Goal: Communication & Community: Answer question/provide support

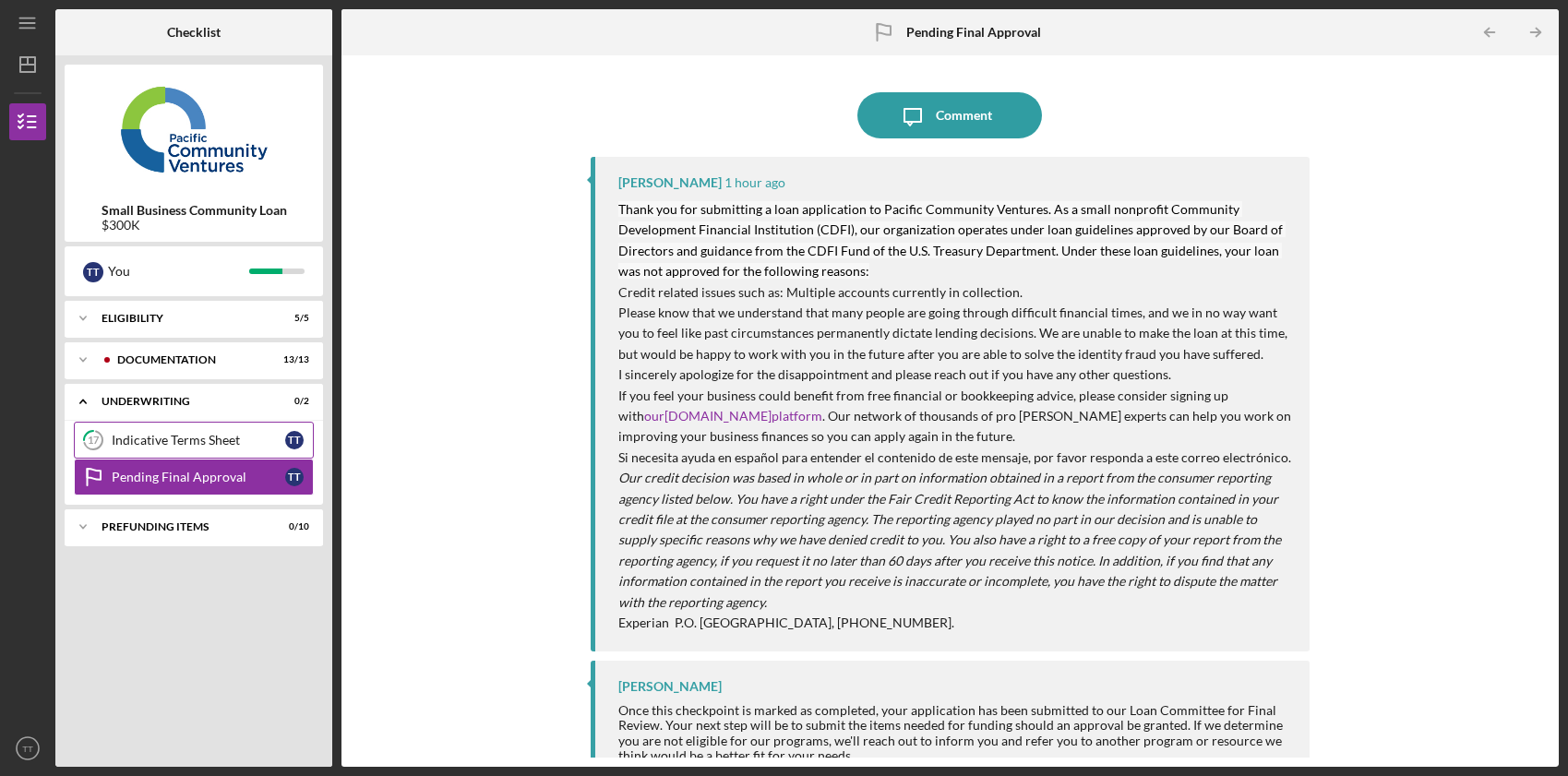
click at [191, 446] on div "Indicative Terms Sheet" at bounding box center [199, 440] width 173 height 15
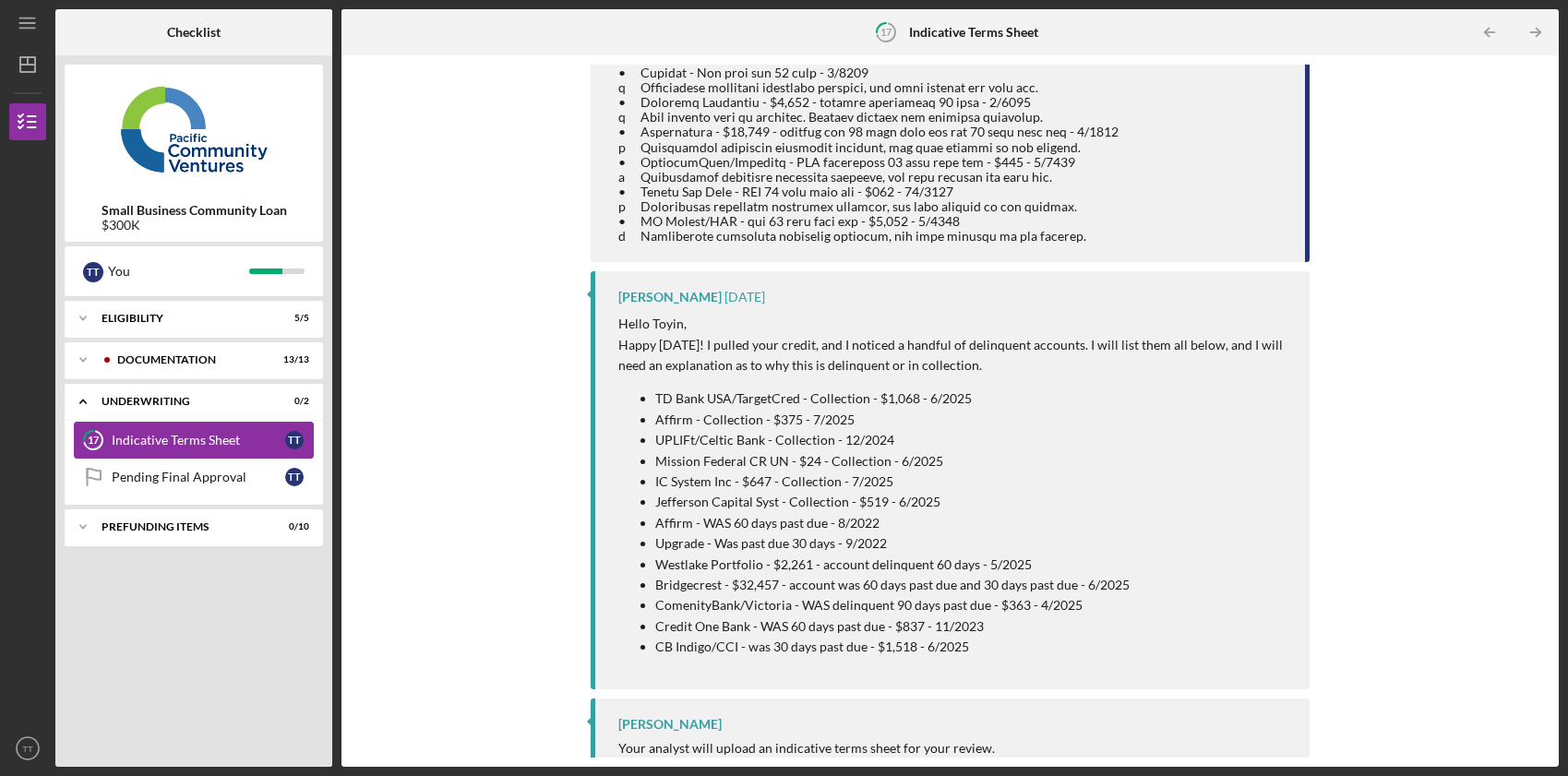
scroll to position [435, 0]
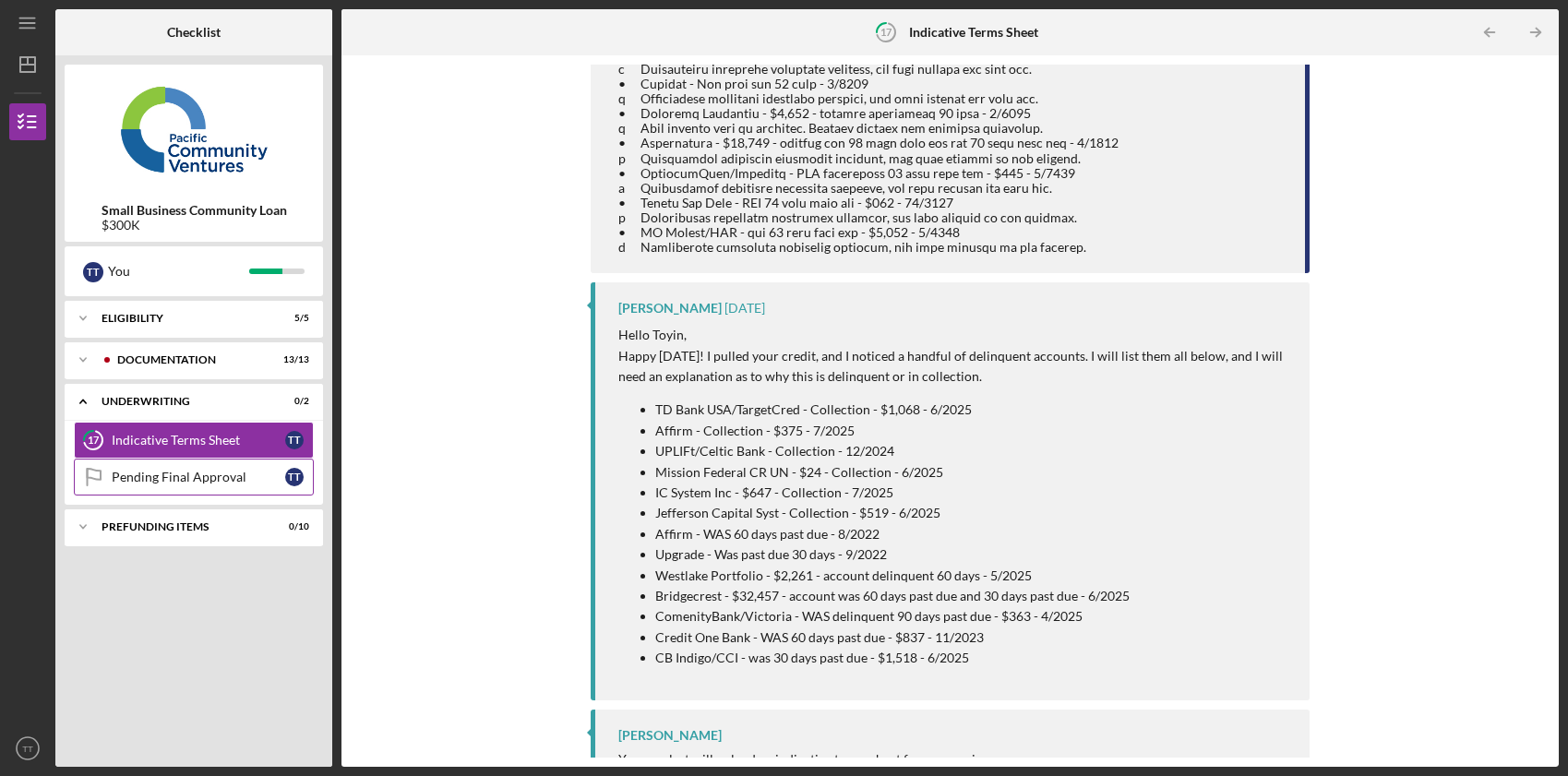
click at [199, 488] on link "Pending Final Approval Pending Final Approval T T" at bounding box center [194, 477] width 240 height 37
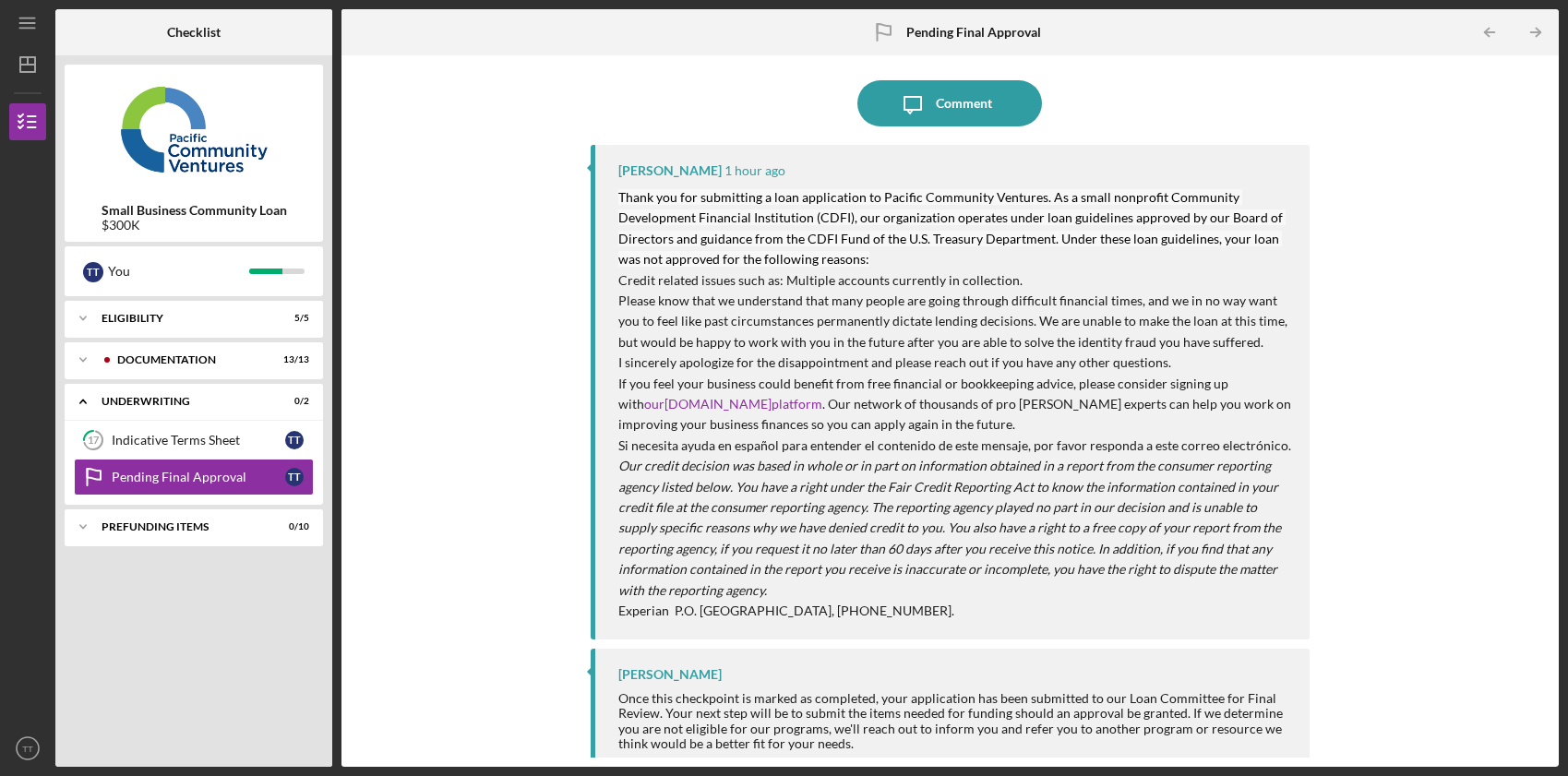
scroll to position [29, 0]
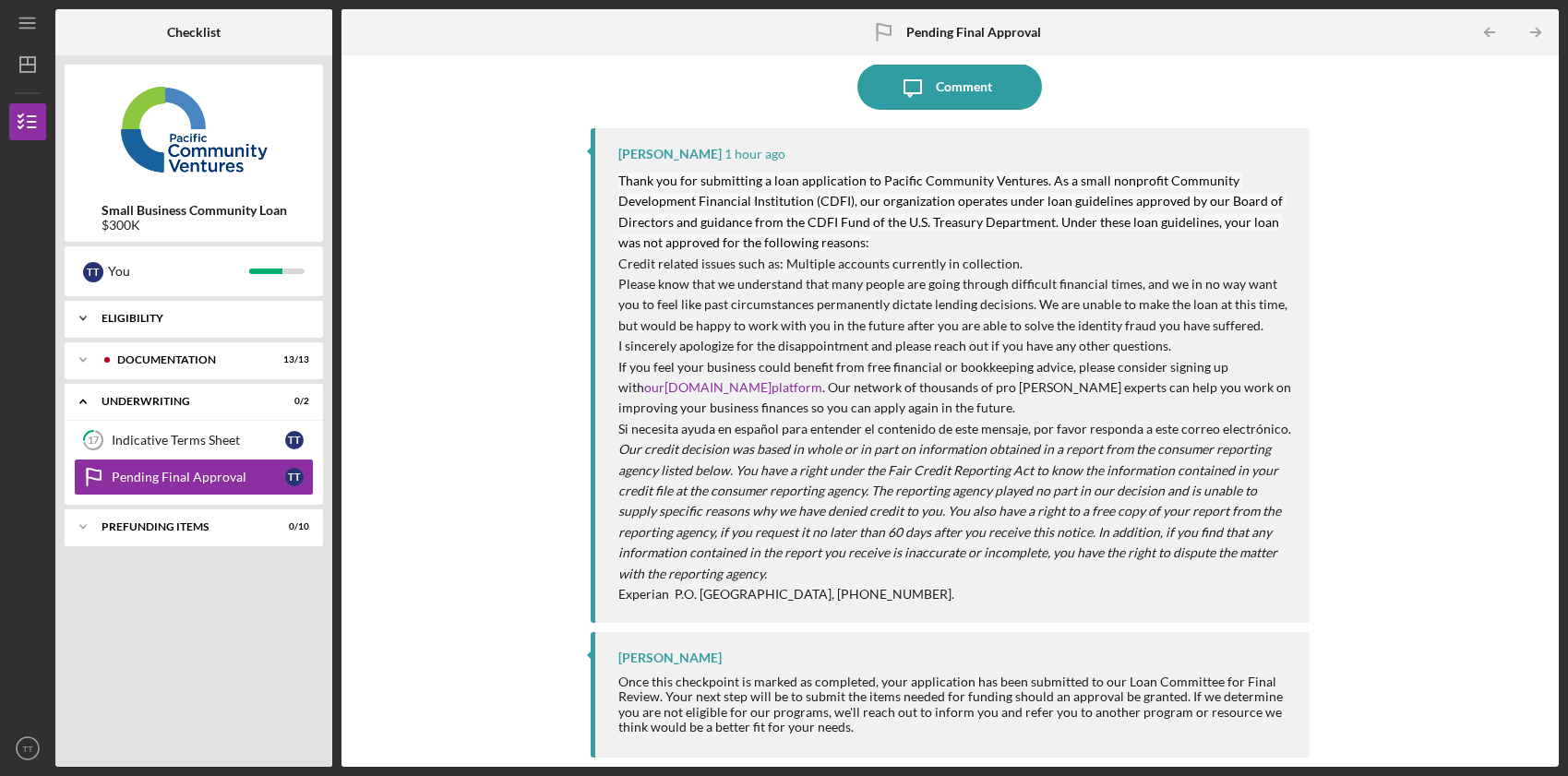
click at [171, 330] on div "Icon/Expander Eligibility 5 / 5" at bounding box center [194, 319] width 259 height 37
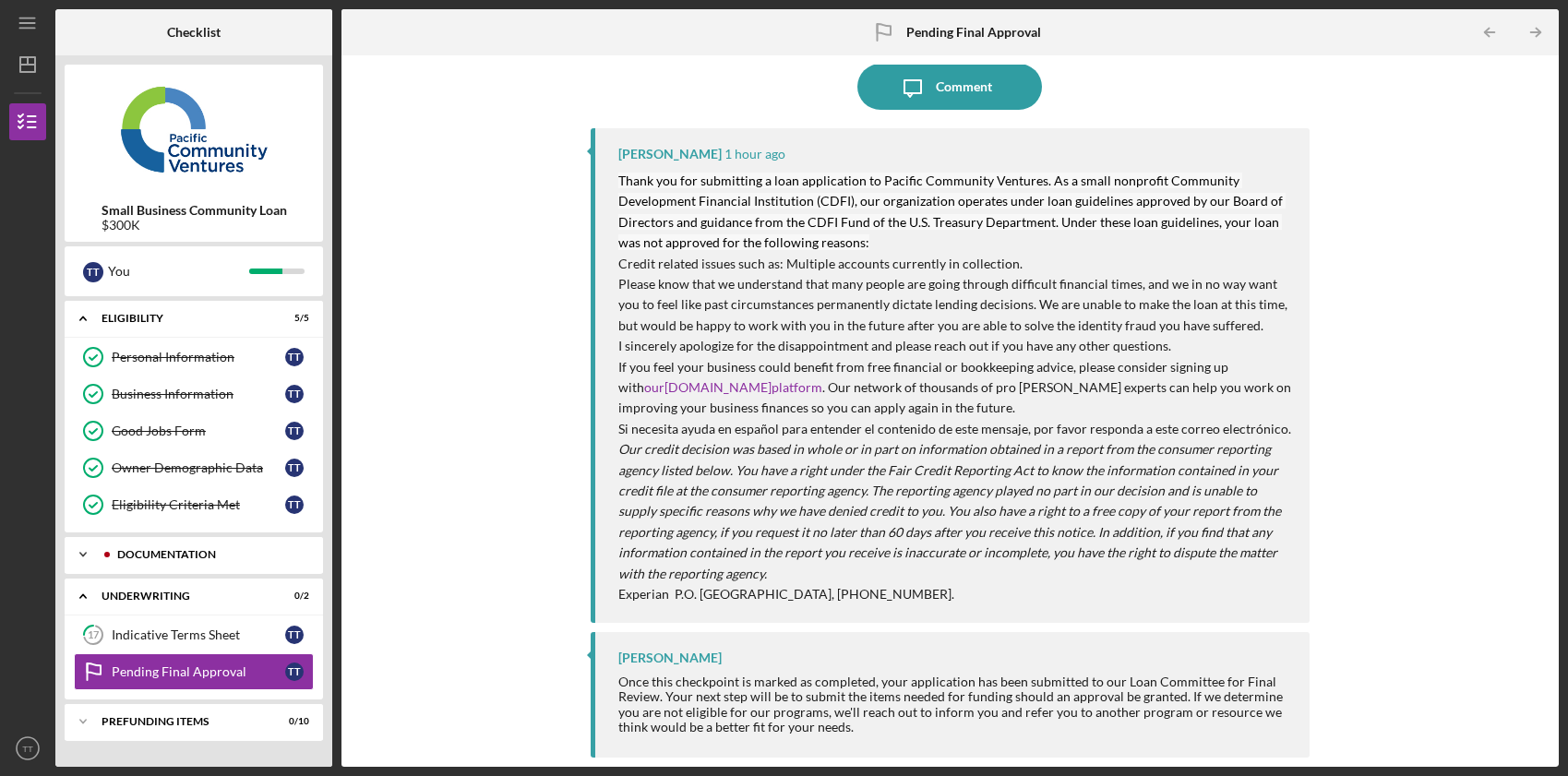
click at [186, 551] on div "Documentation" at bounding box center [209, 554] width 183 height 11
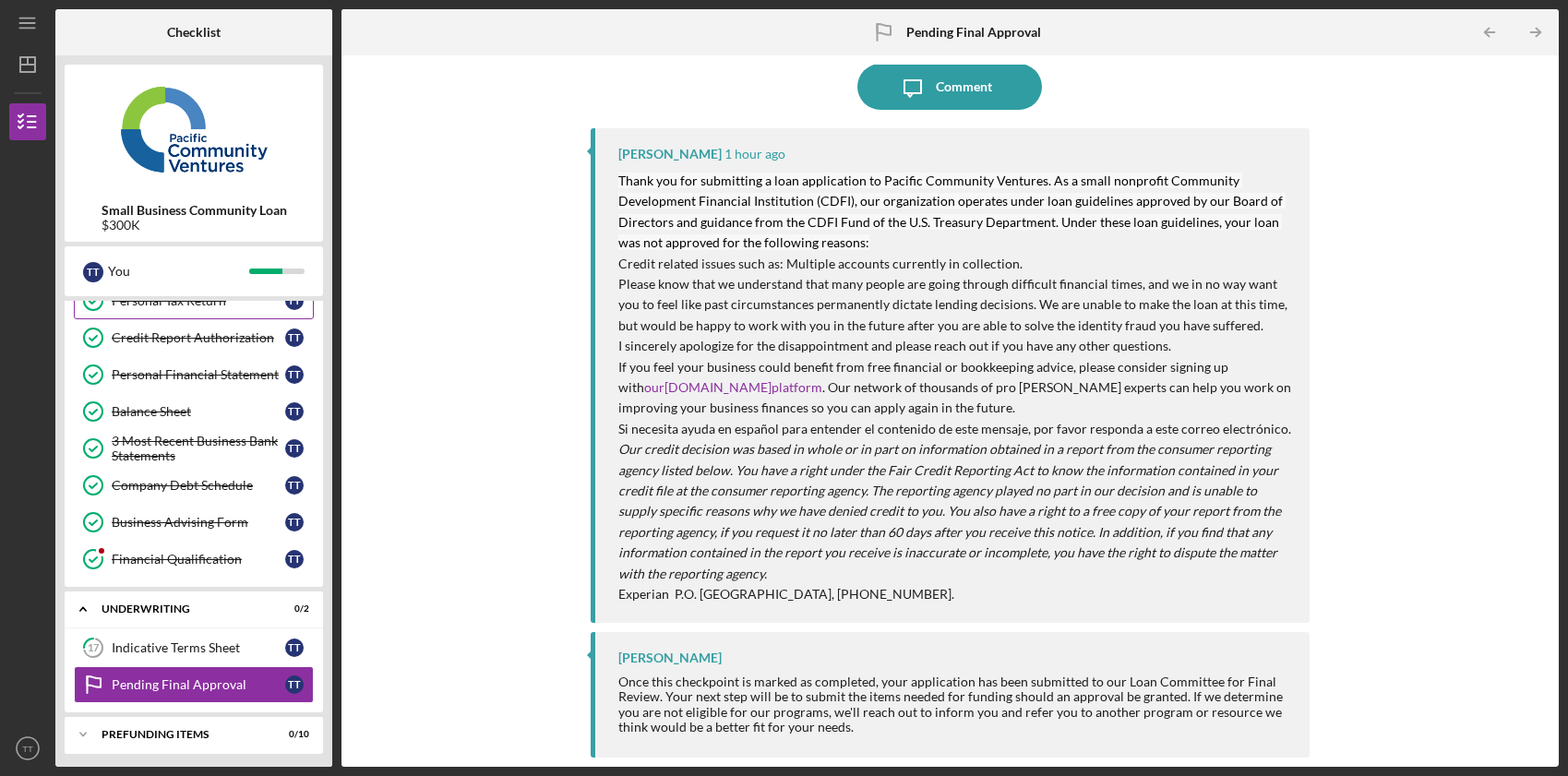
scroll to position [483, 0]
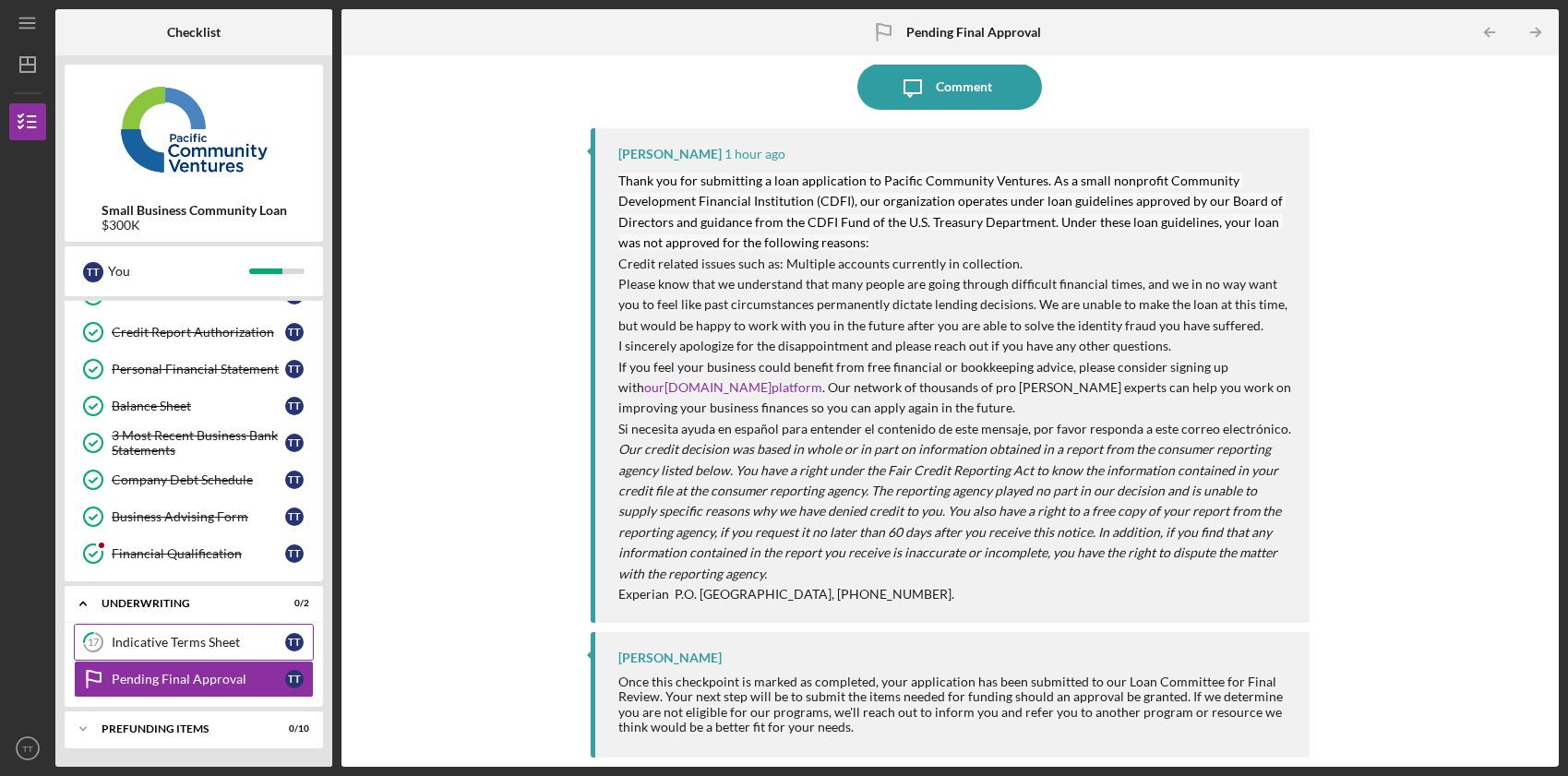
click at [209, 651] on link "17 Indicative Terms Sheet T T" at bounding box center [194, 642] width 240 height 37
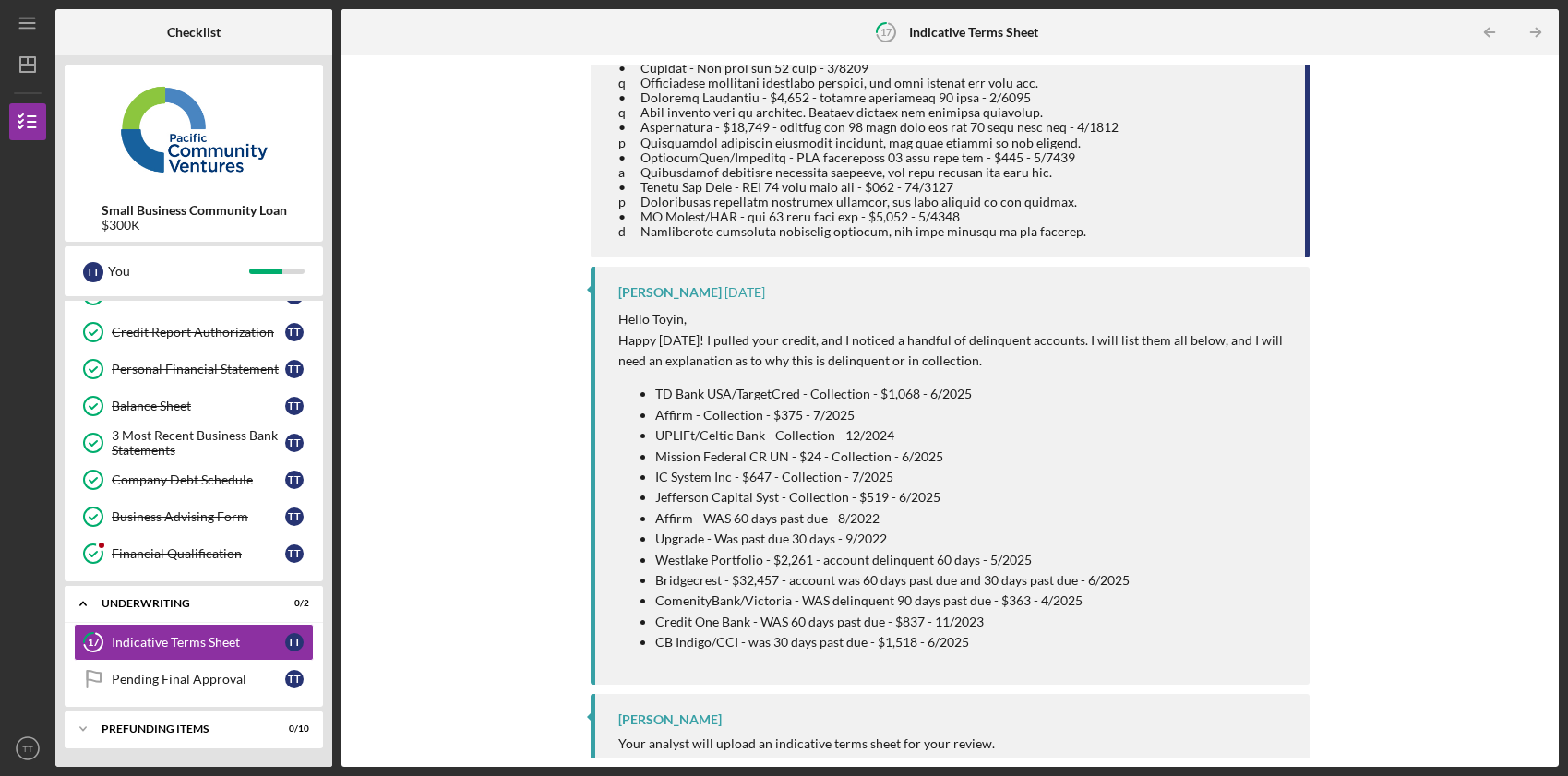
scroll to position [467, 0]
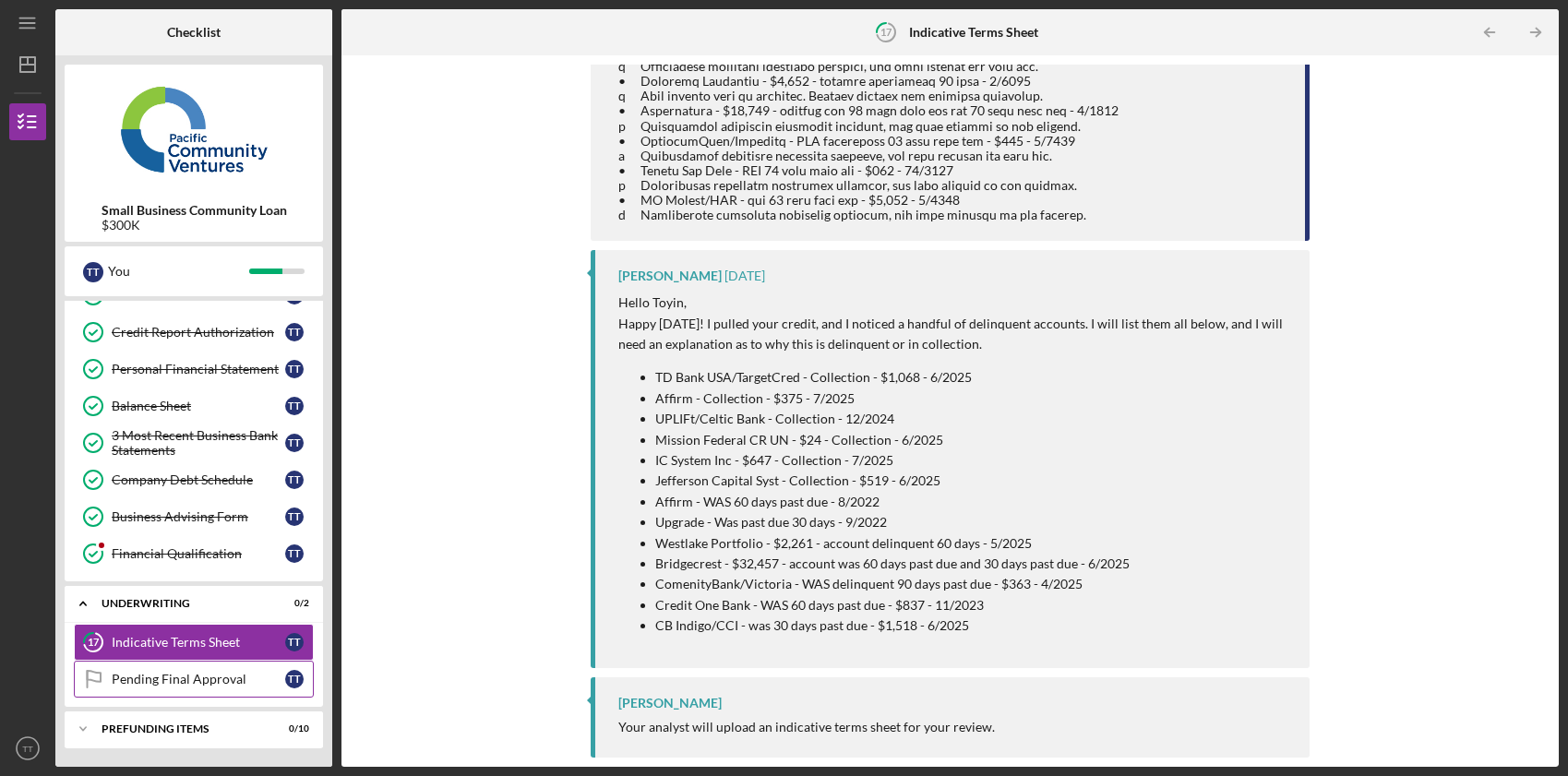
click at [181, 681] on div "Pending Final Approval" at bounding box center [199, 679] width 173 height 15
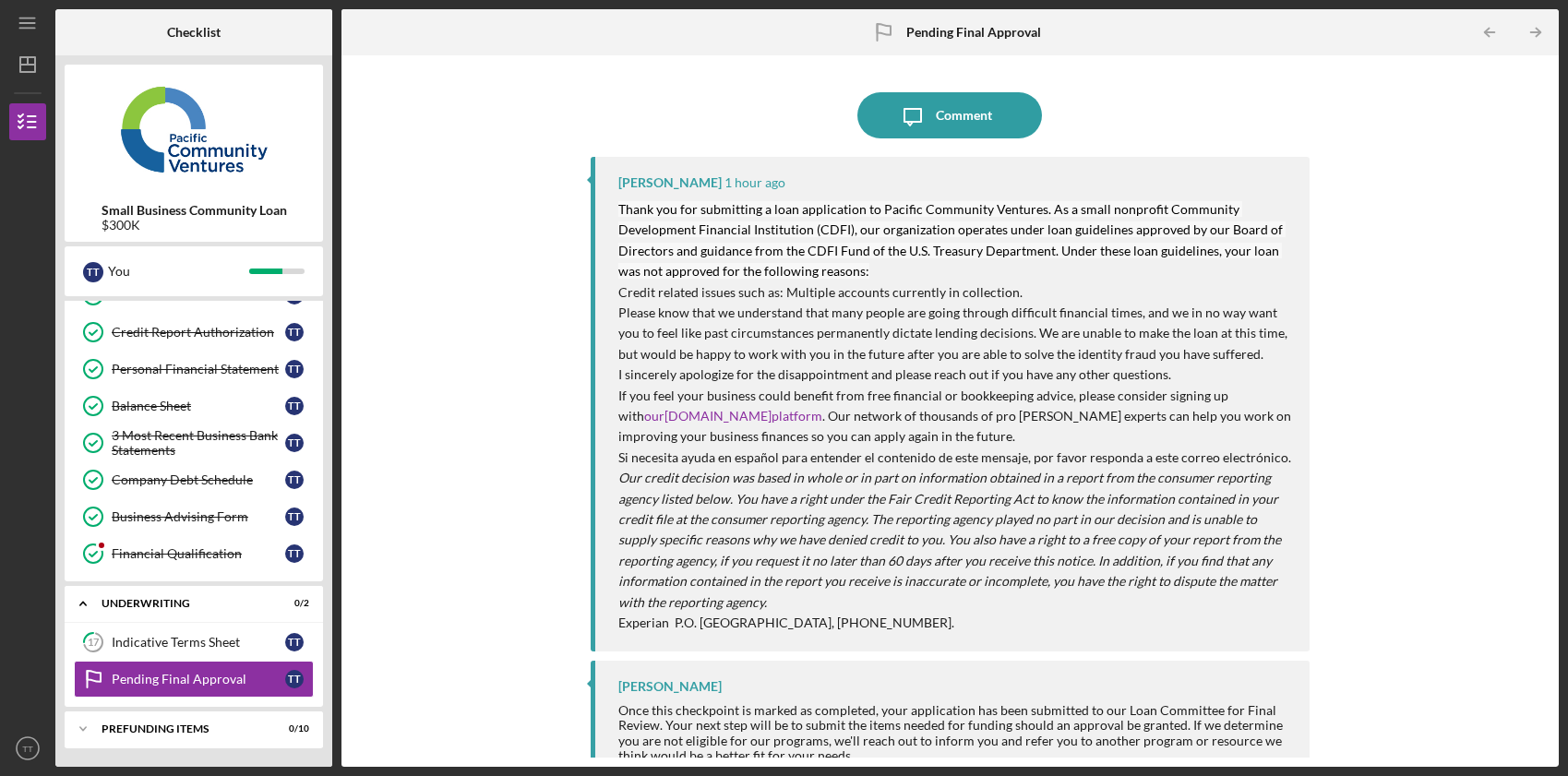
click at [795, 391] on p "If you feel your business could benefit from free financial or bookkeeping advi…" at bounding box center [955, 416] width 673 height 62
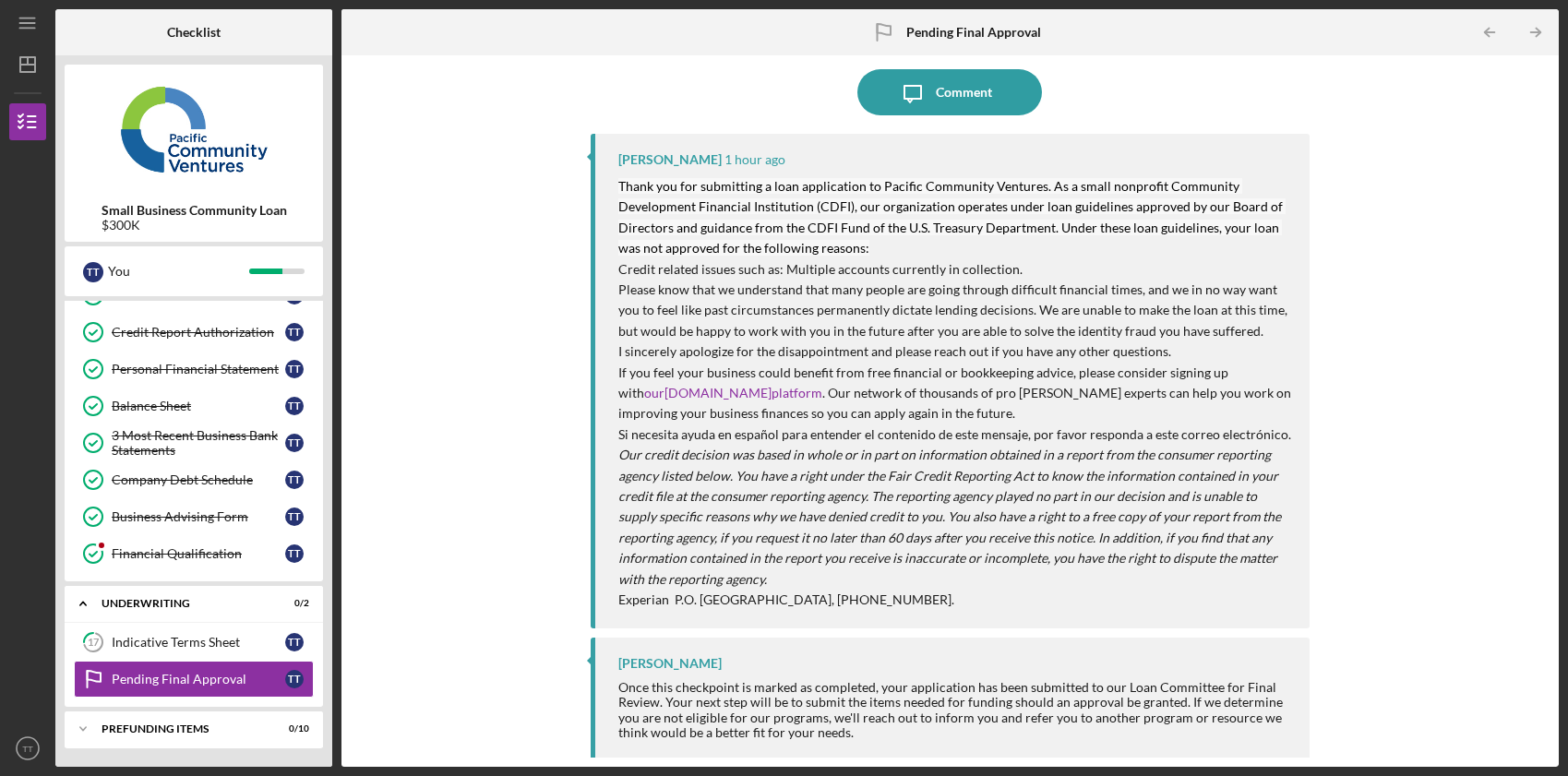
scroll to position [29, 0]
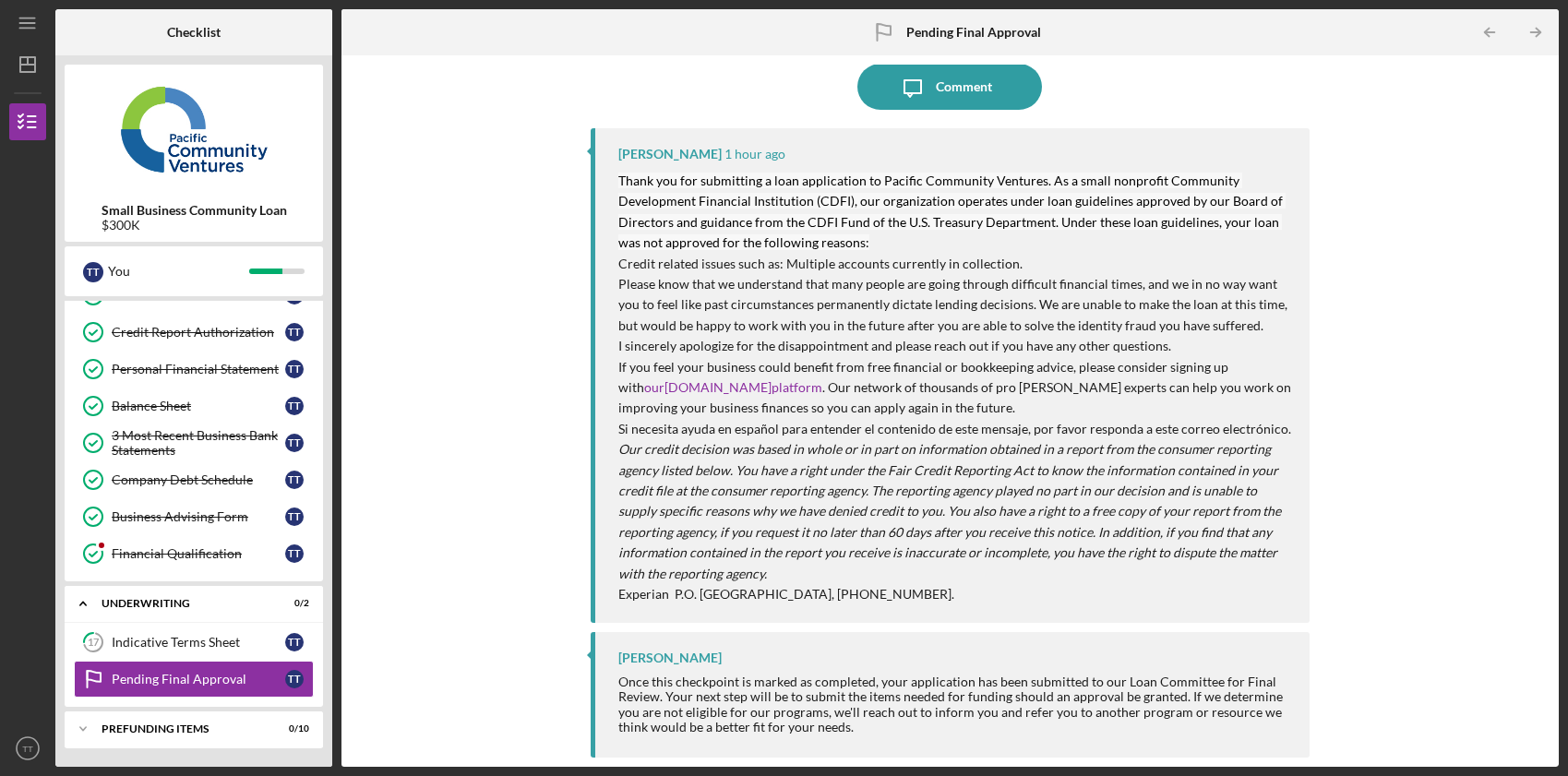
click at [839, 295] on p "Please know that we understand that many people are going through difficult fin…" at bounding box center [955, 305] width 673 height 62
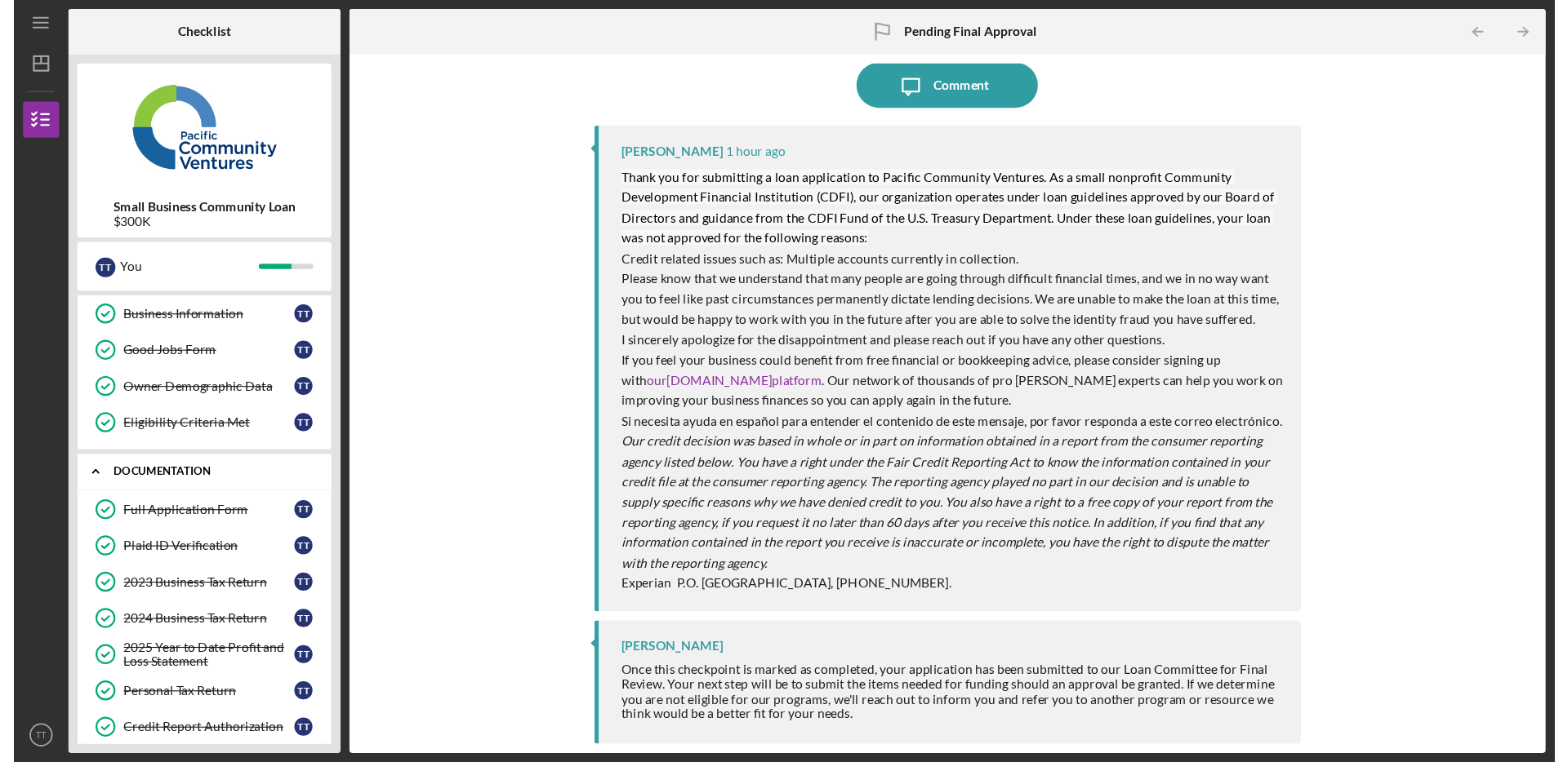
scroll to position [0, 0]
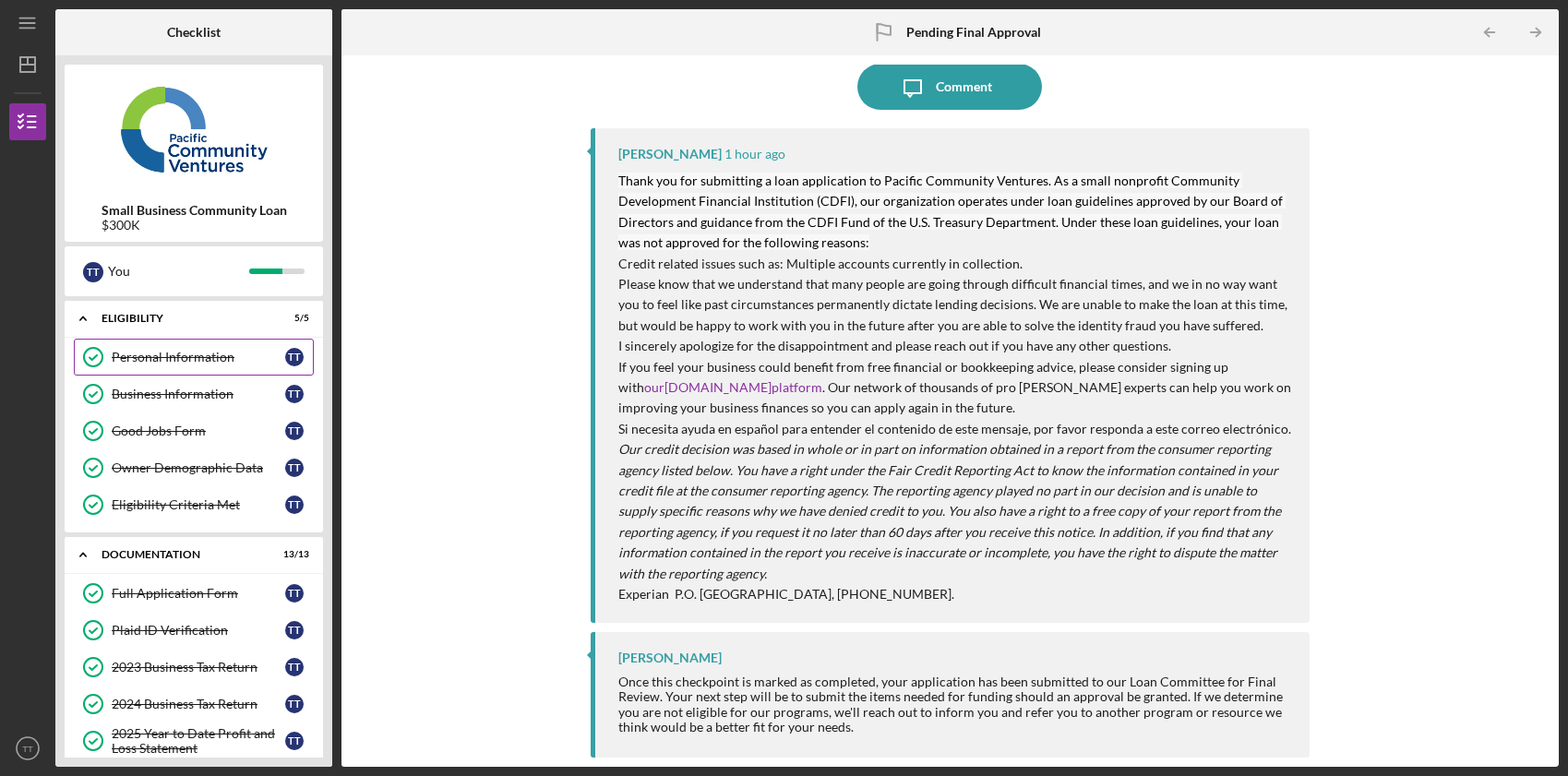
click at [157, 351] on div "Personal Information" at bounding box center [199, 357] width 173 height 15
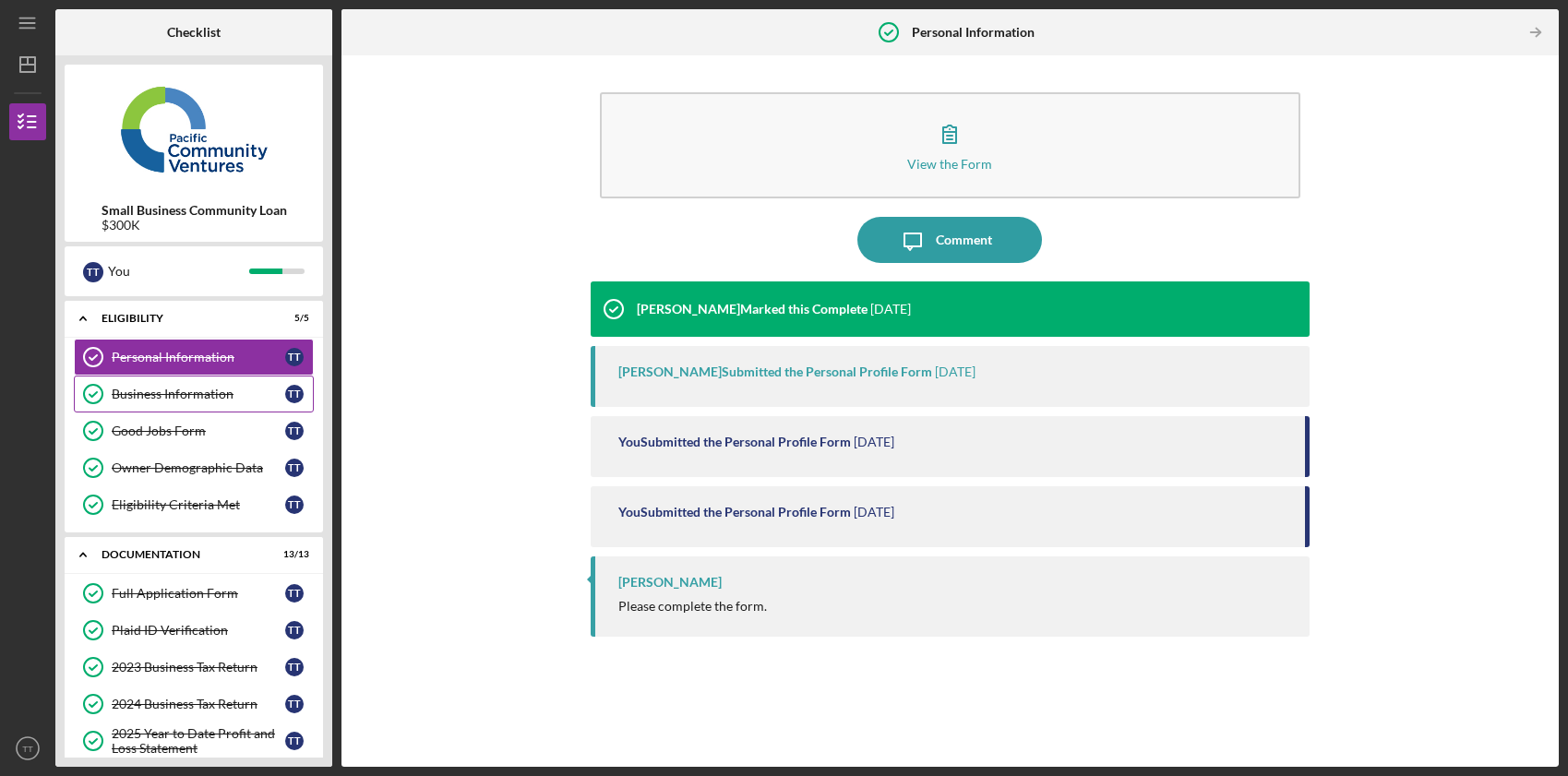
click at [164, 401] on link "Business Information Business Information T T" at bounding box center [194, 394] width 240 height 37
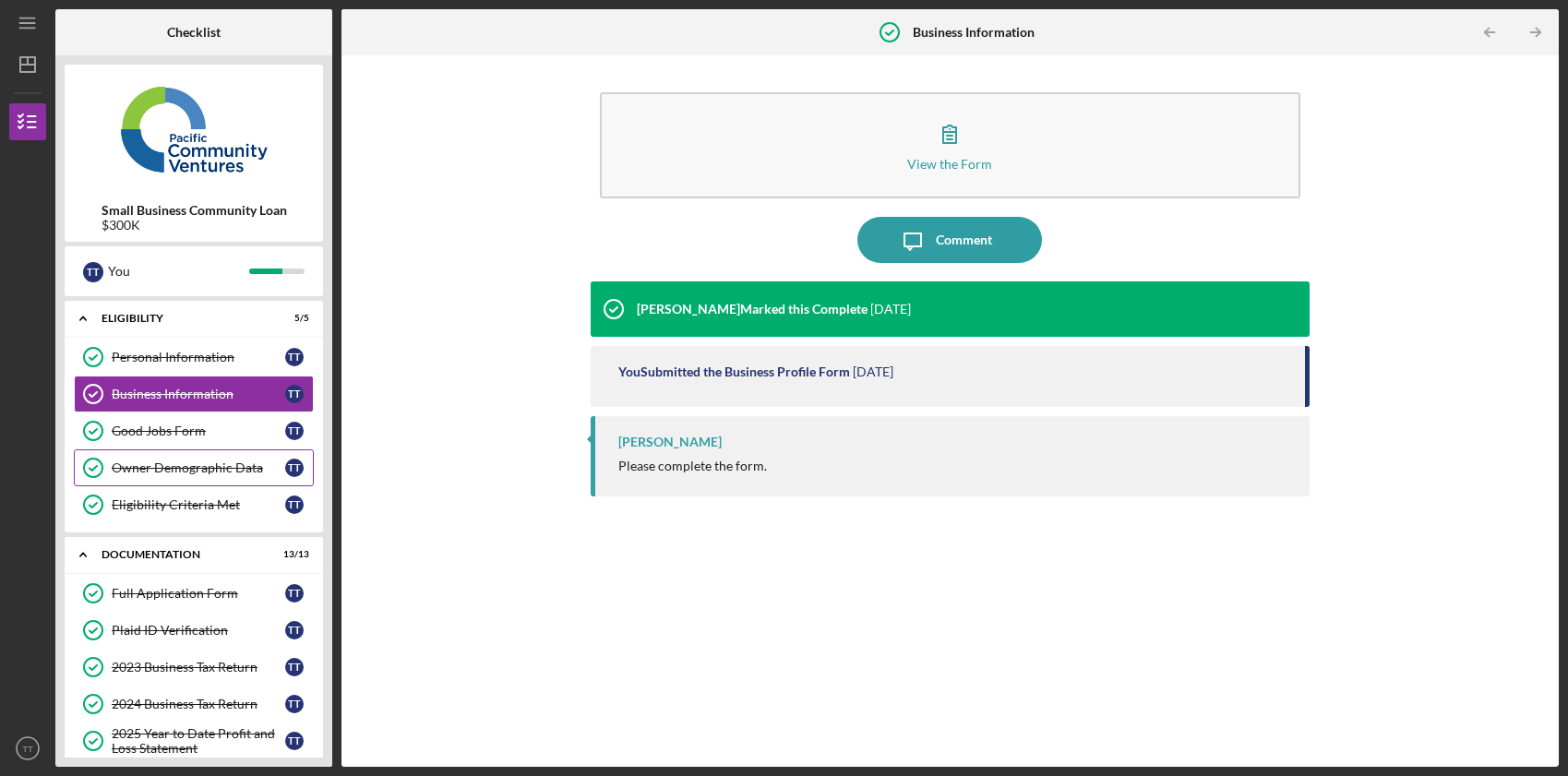
click at [147, 465] on div "Owner Demographic Data" at bounding box center [199, 467] width 173 height 15
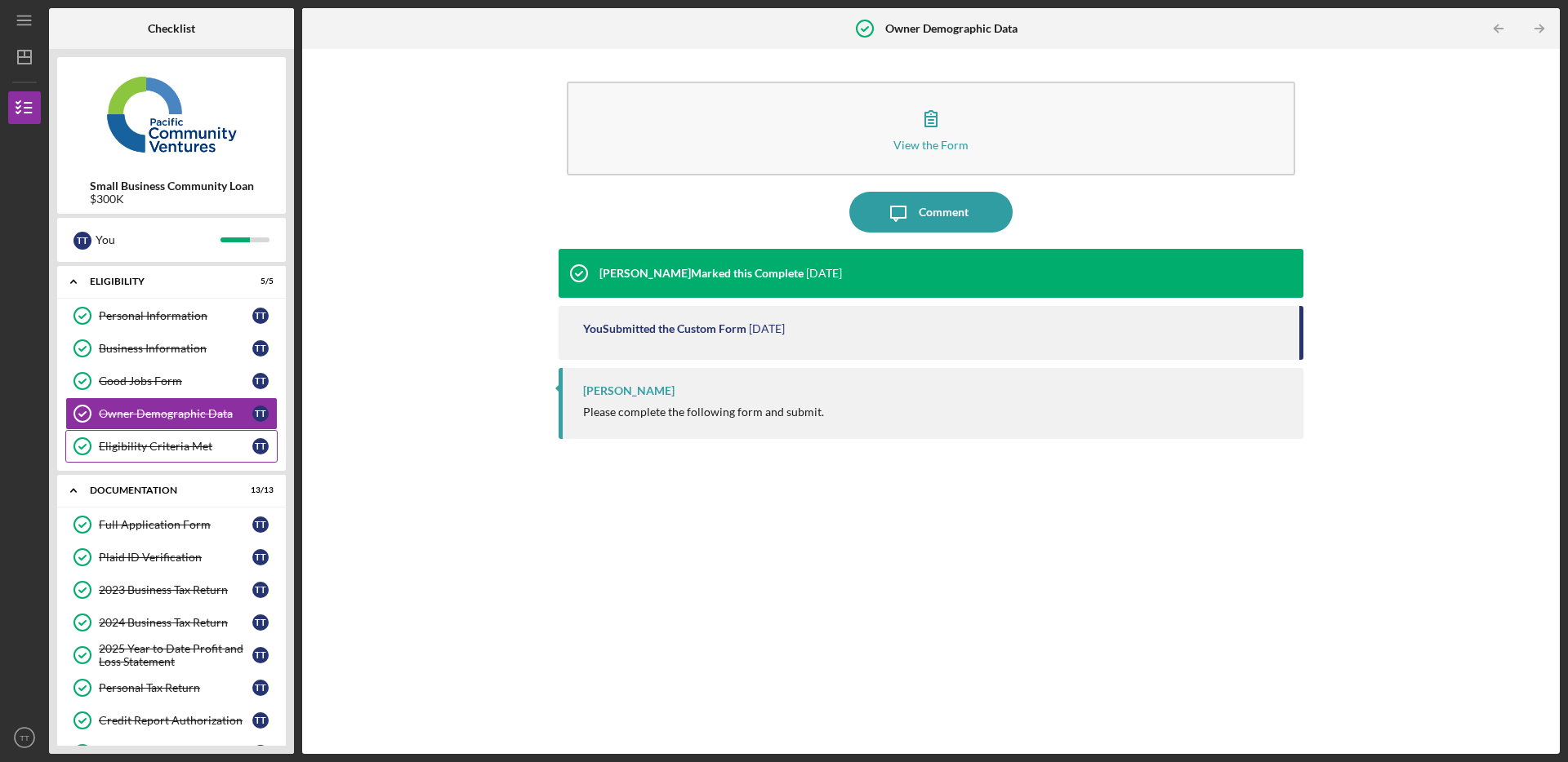
click at [151, 459] on link "Eligibility Criteria Met Eligibility Criteria Met T T" at bounding box center [171, 447] width 212 height 33
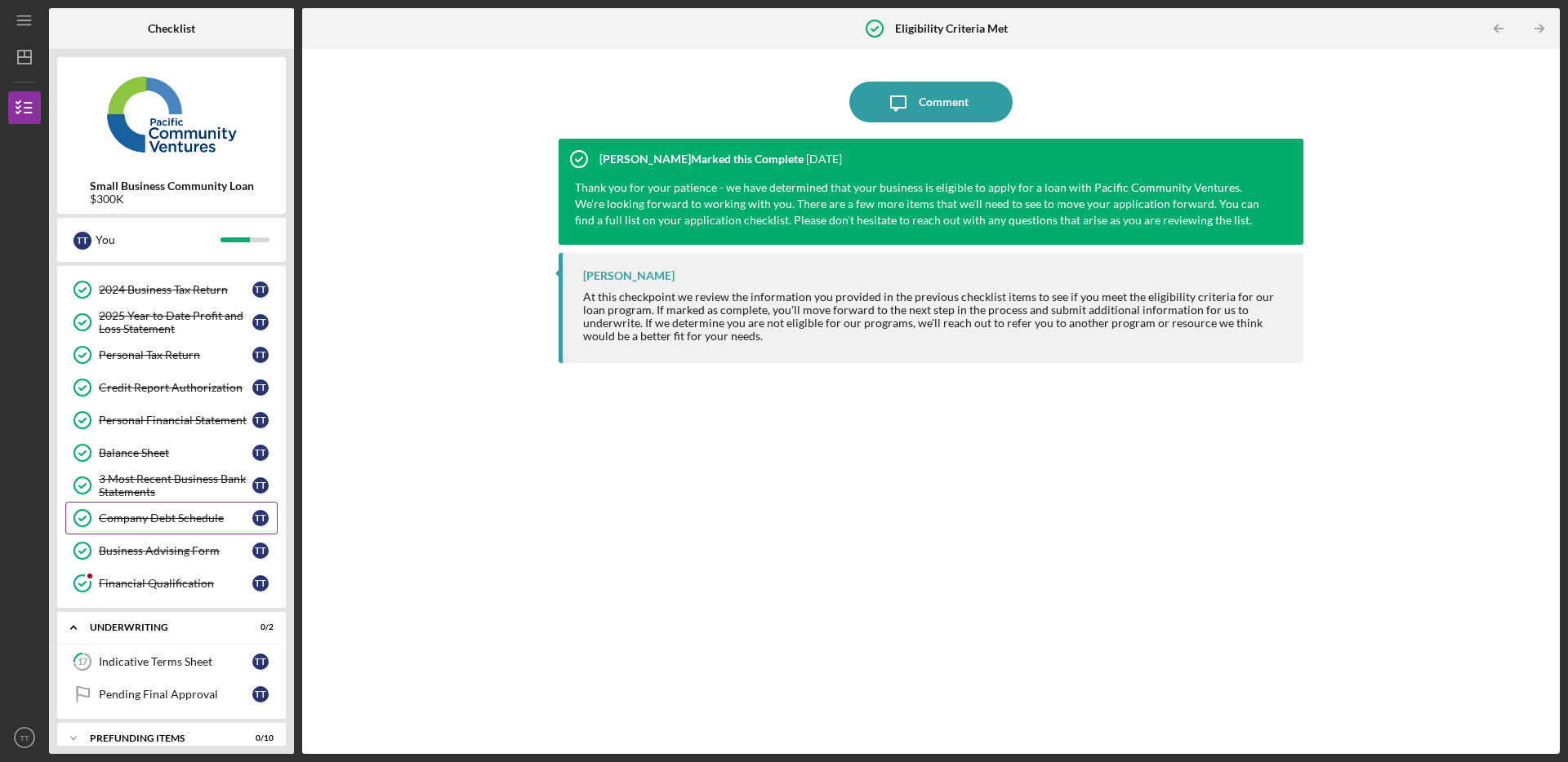
scroll to position [351, 0]
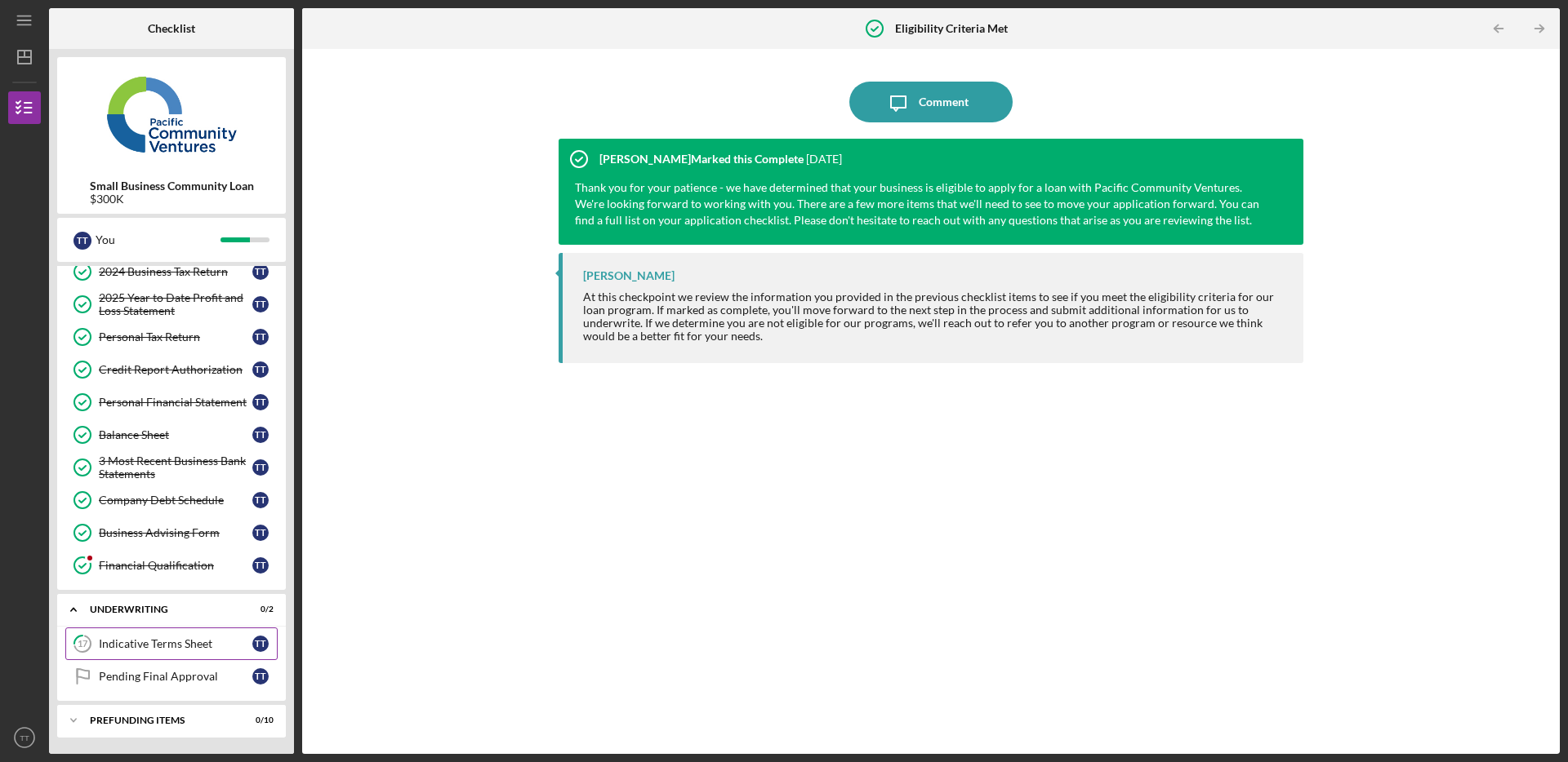
click at [171, 652] on link "17 Indicative Terms Sheet T T" at bounding box center [171, 645] width 212 height 33
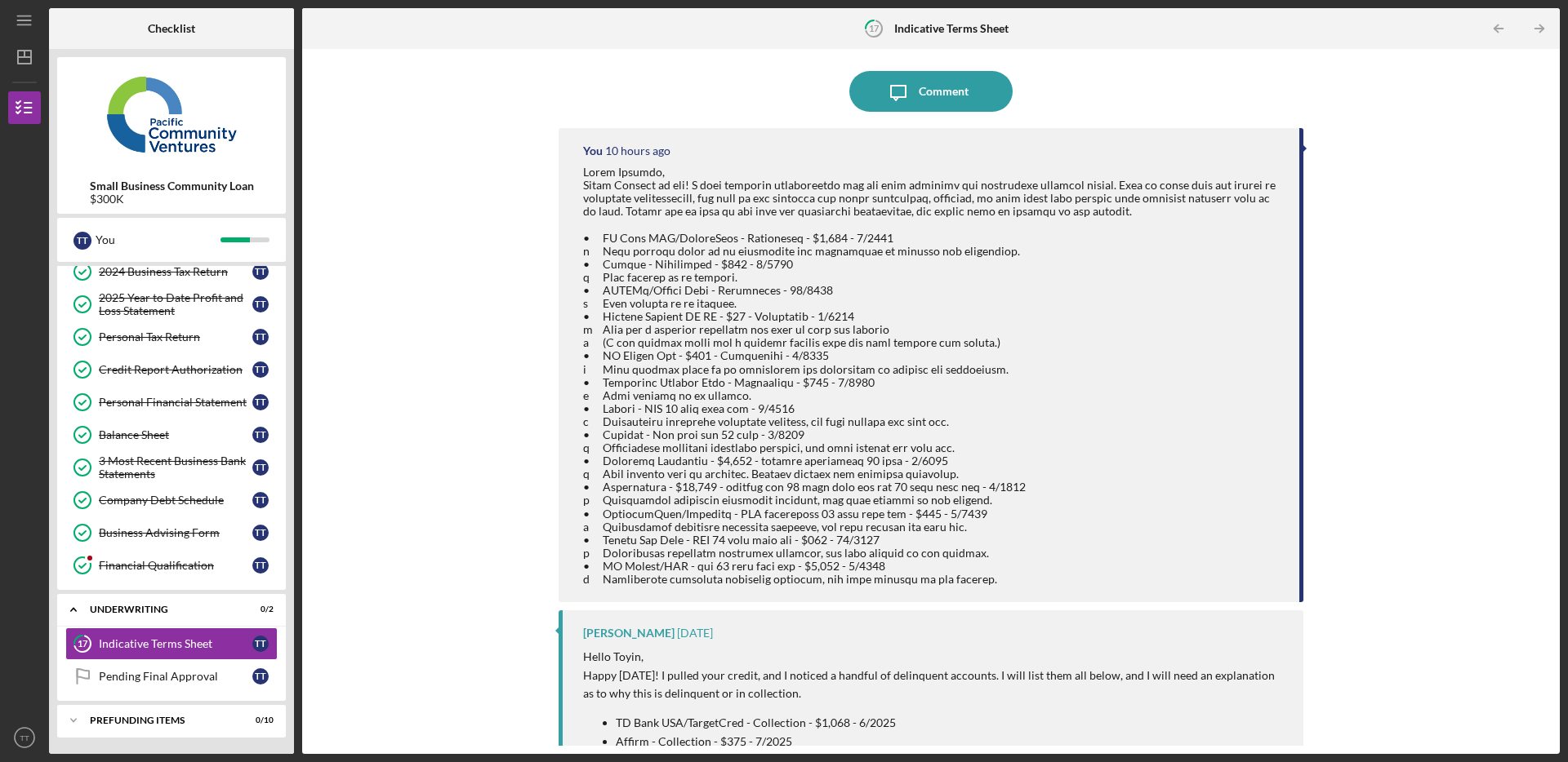
scroll to position [324, 0]
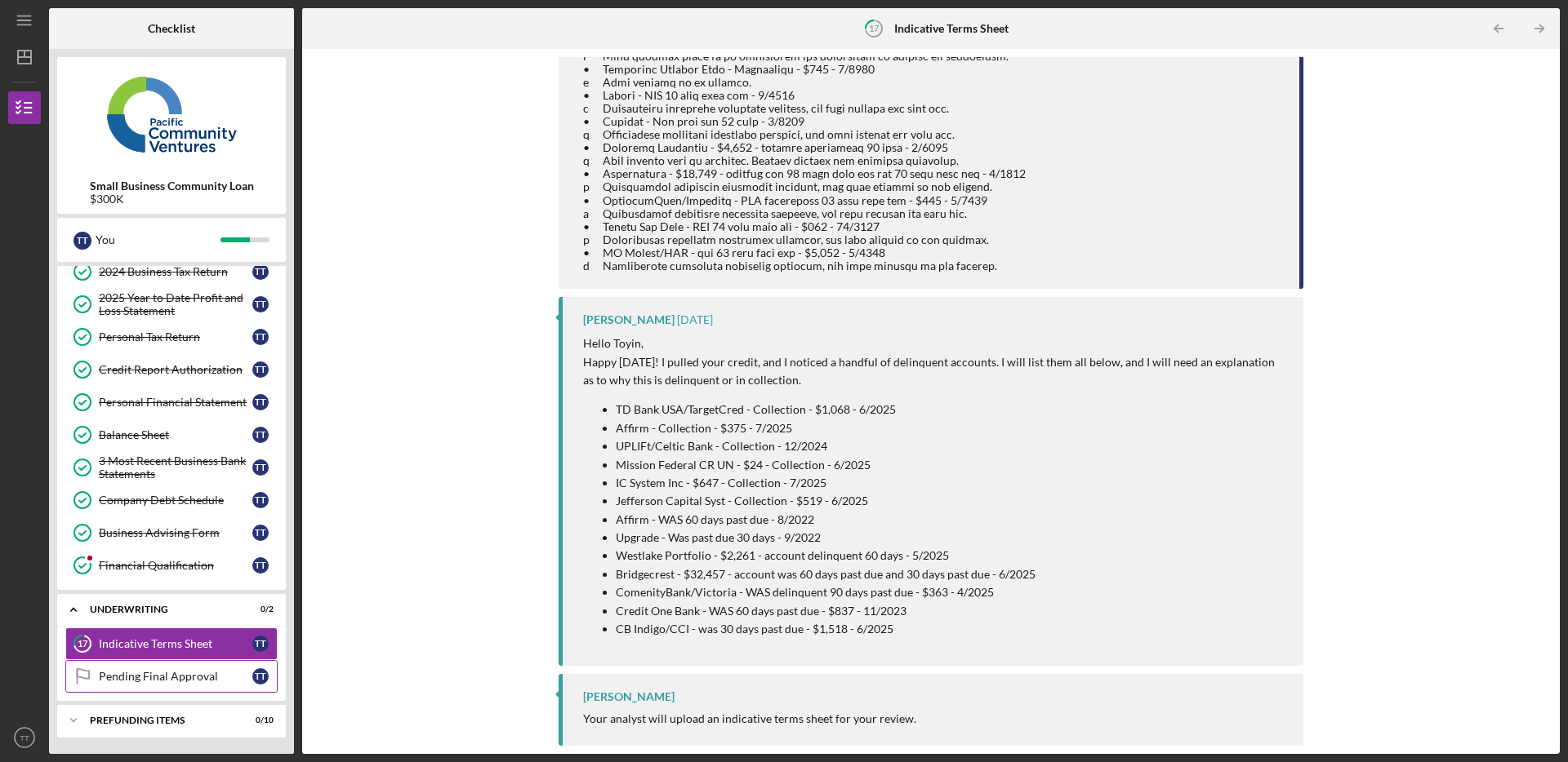
click at [182, 681] on div "Pending Final Approval" at bounding box center [176, 676] width 153 height 13
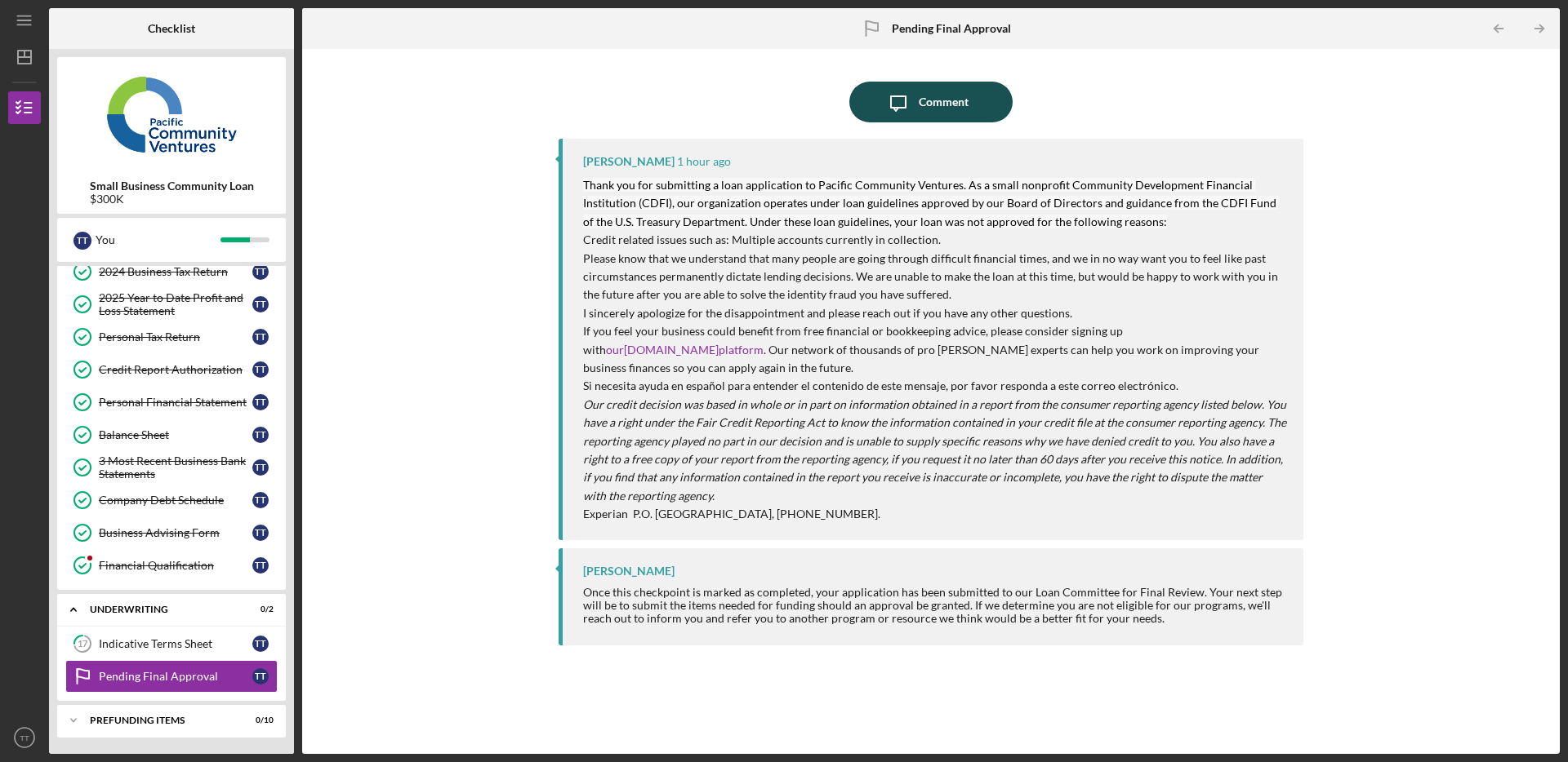
click at [946, 102] on div "Comment" at bounding box center [943, 102] width 50 height 41
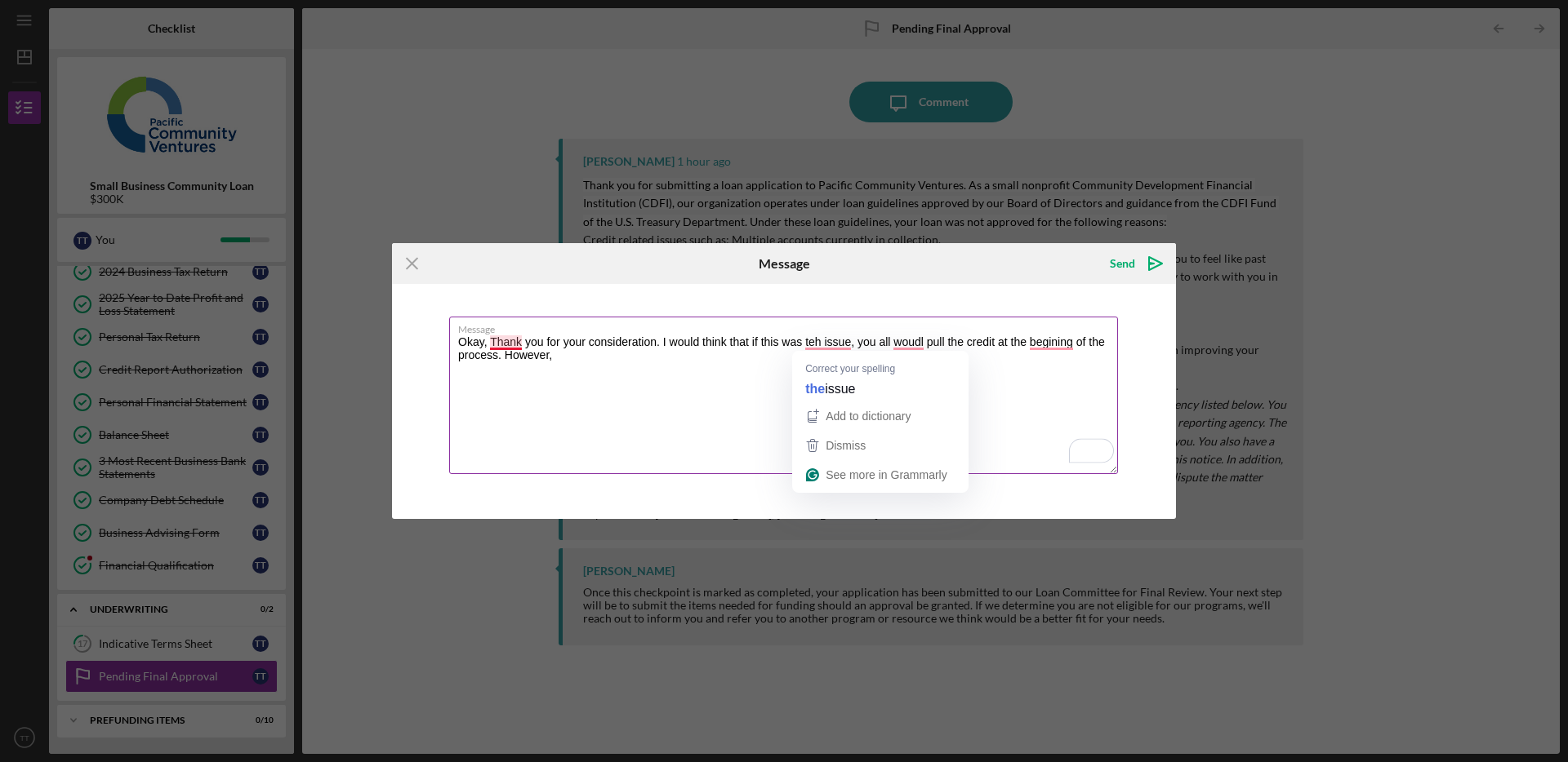
click at [521, 338] on textarea "Okay, Thank you for your consideration. I would think that if this was teh issu…" at bounding box center [783, 395] width 669 height 157
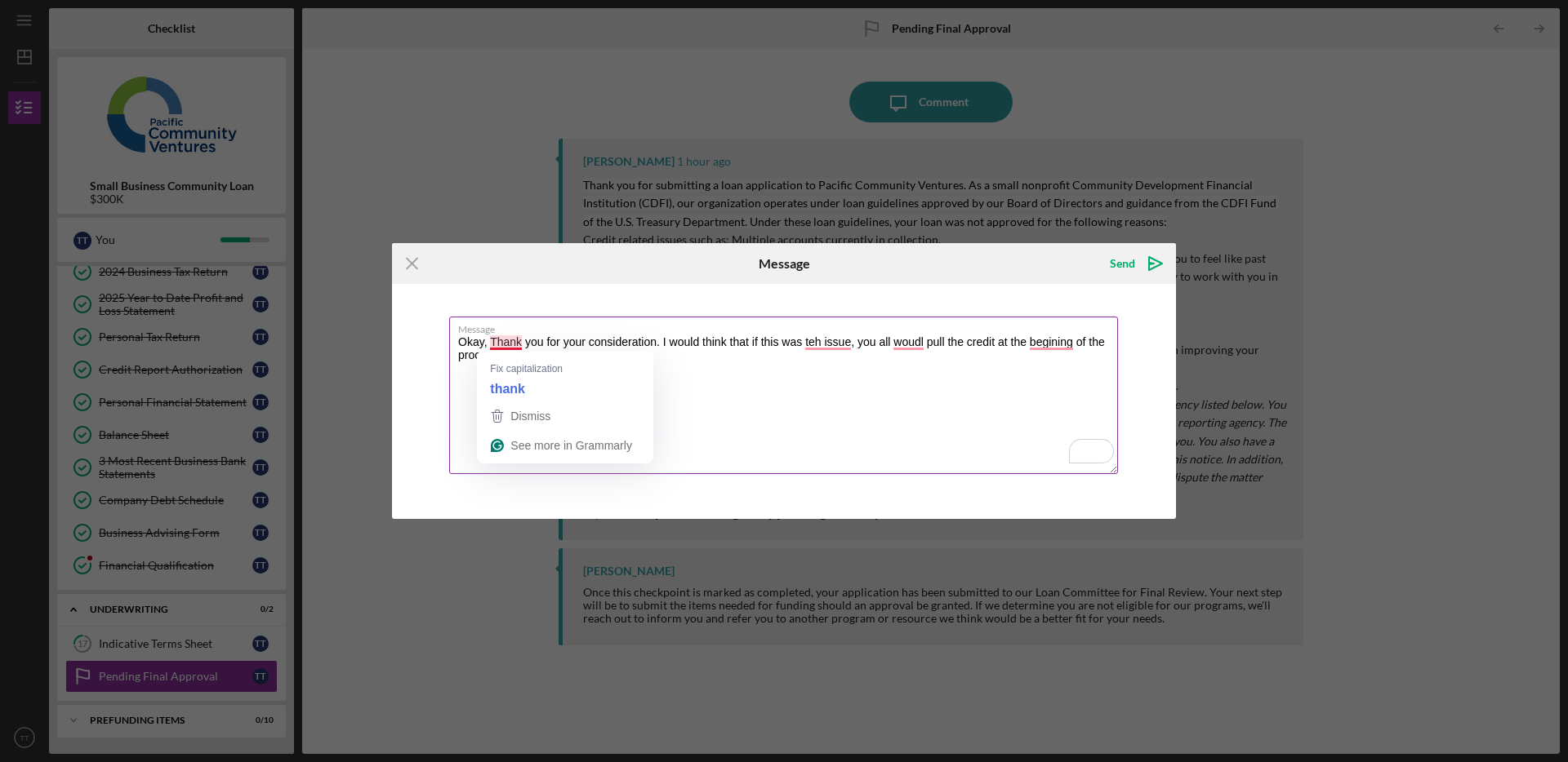
click at [827, 393] on textarea "Okay, Thank you for your consideration. I would think that if this was teh issu…" at bounding box center [783, 395] width 669 height 157
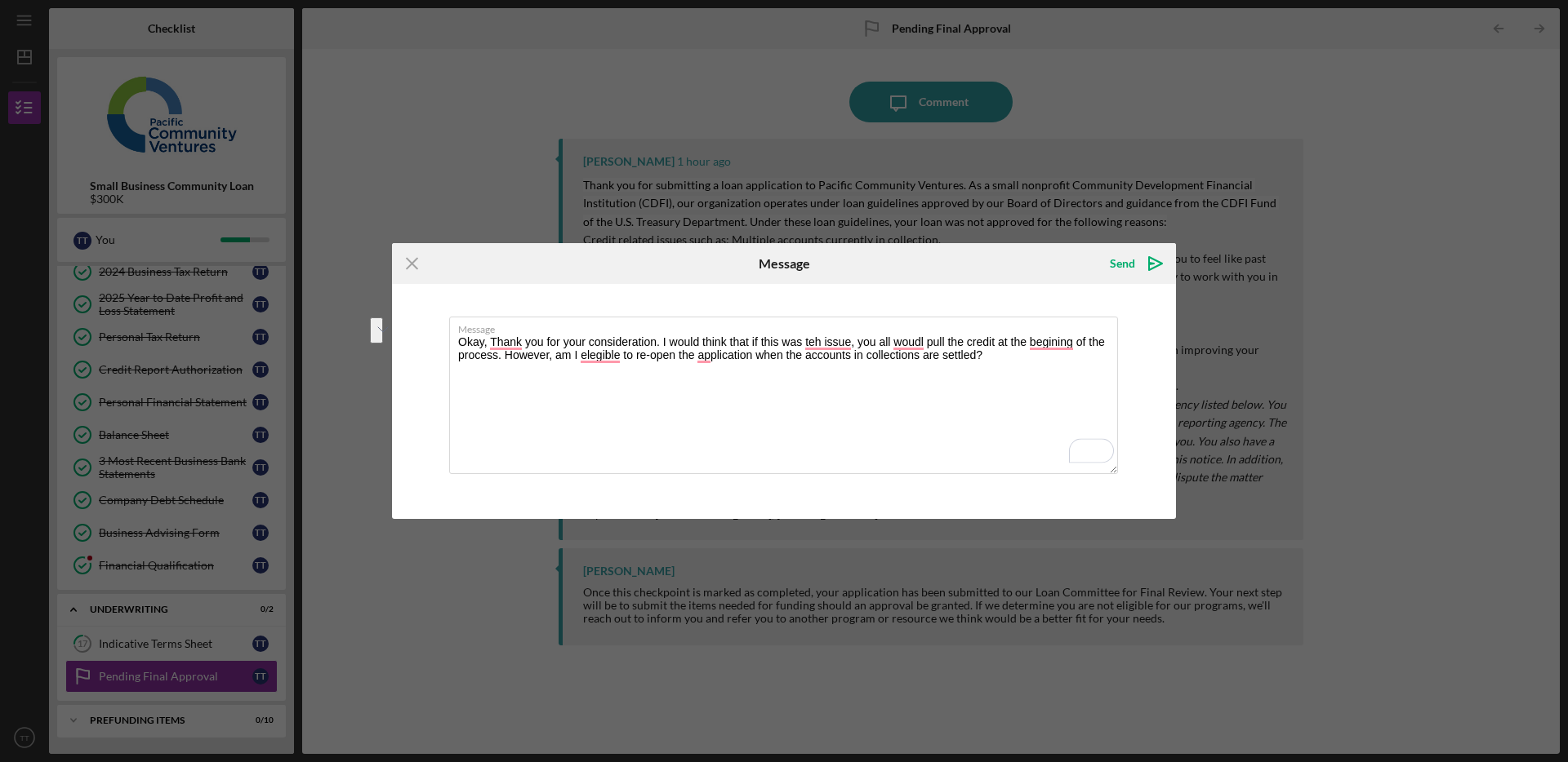
drag, startPoint x: 990, startPoint y: 366, endPoint x: 424, endPoint y: 333, distance: 567.0
click at [424, 333] on div "Message Okay, Thank you for your consideration. I would think that if this was …" at bounding box center [783, 402] width 784 height 235
click at [962, 339] on textarea "Okay, thank you for your consideration. I would think that if this was the issu…" at bounding box center [783, 395] width 669 height 157
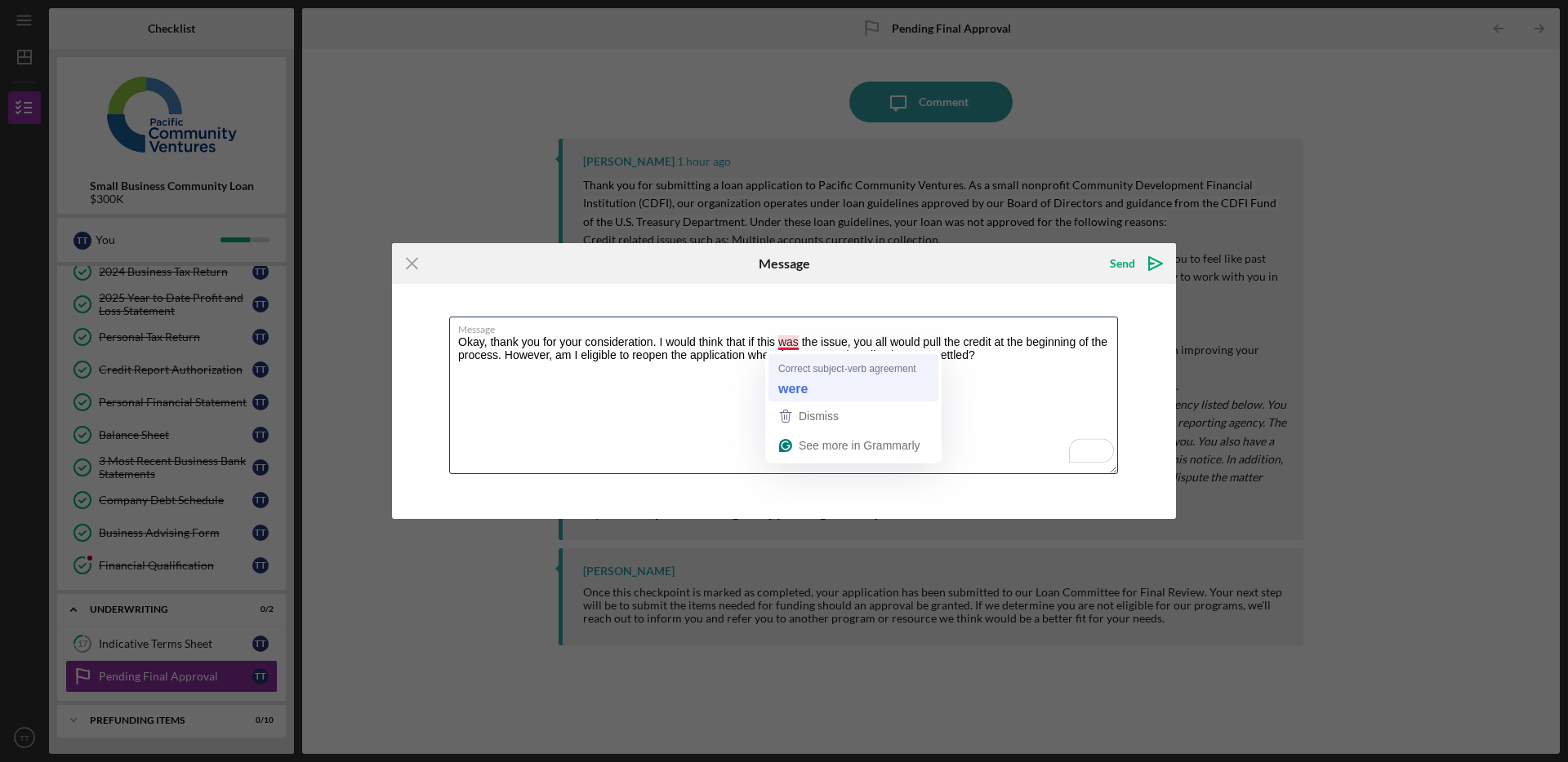
type textarea "Okay, thank you for your consideration. I would think that if this were the iss…"
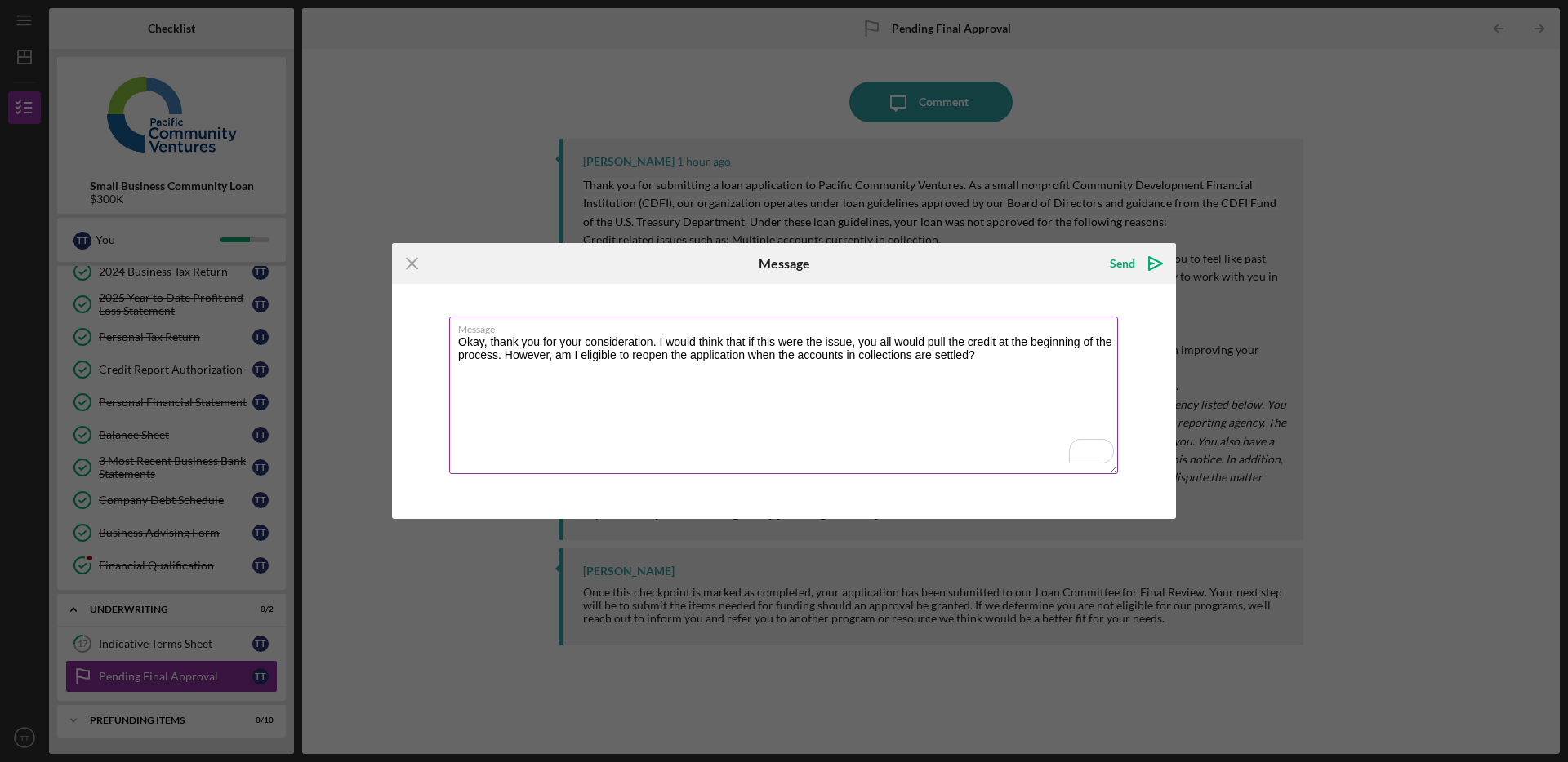
drag, startPoint x: 935, startPoint y: 359, endPoint x: 467, endPoint y: 338, distance: 468.5
click at [467, 338] on textarea "Okay, thank you for your consideration. I would think that if this were the iss…" at bounding box center [783, 395] width 669 height 157
click at [496, 348] on textarea "Okay, thank you for your consideration. I would think that if this were the iss…" at bounding box center [783, 395] width 669 height 157
drag, startPoint x: 451, startPoint y: 338, endPoint x: 1063, endPoint y: 362, distance: 612.5
click at [1081, 362] on textarea "Okay, thank you for your consideration. I would think that if this were the iss…" at bounding box center [783, 395] width 669 height 157
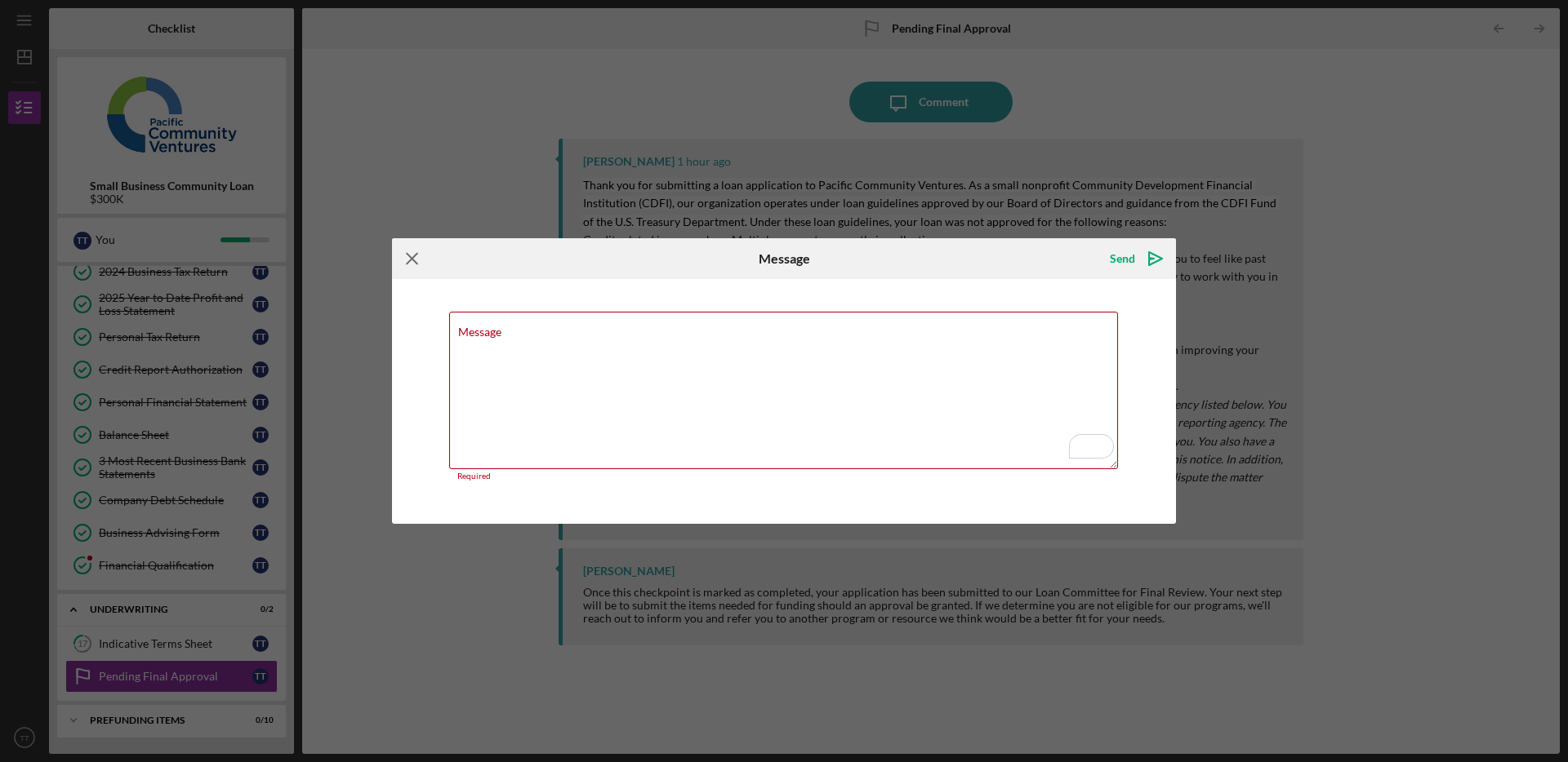
click at [402, 259] on icon "Icon/Menu Close" at bounding box center [412, 258] width 41 height 41
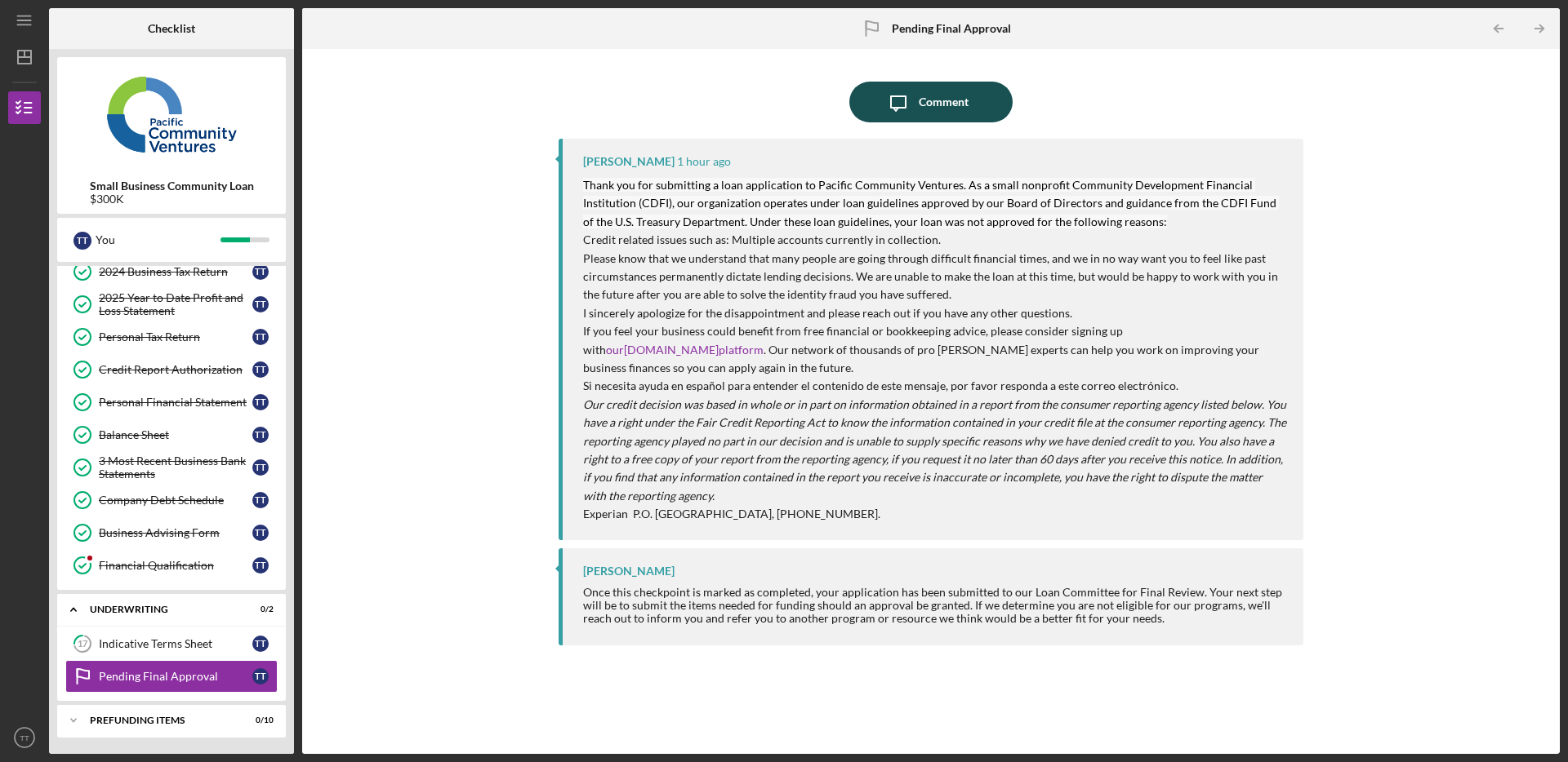
click at [963, 99] on div "Comment" at bounding box center [943, 102] width 50 height 41
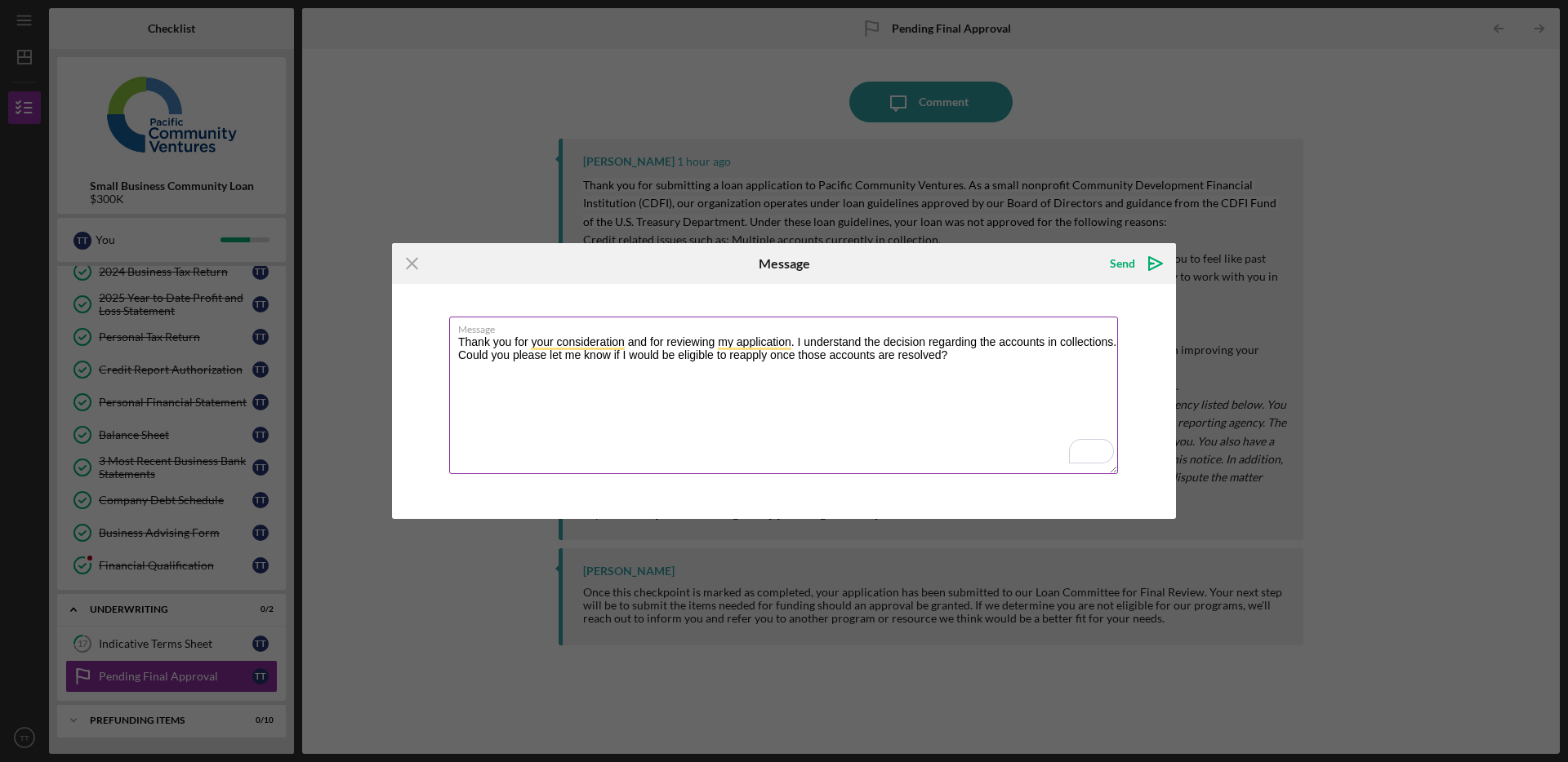
click at [1109, 338] on textarea "Thank you for your consideration and for reviewing my application. I understand…" at bounding box center [783, 395] width 669 height 157
click at [685, 404] on textarea "Thank you for your consideration and for reviewing my application. I understand…" at bounding box center [783, 395] width 669 height 157
click at [865, 351] on textarea "Thank you for your consideration and for reviewing my application. I understand…" at bounding box center [783, 395] width 669 height 157
click at [781, 385] on textarea "Thank you for your consideration and for reviewing my application. I understand…" at bounding box center [783, 395] width 669 height 157
type textarea "Thank you for your consideration and for reviewing my application. I understand…"
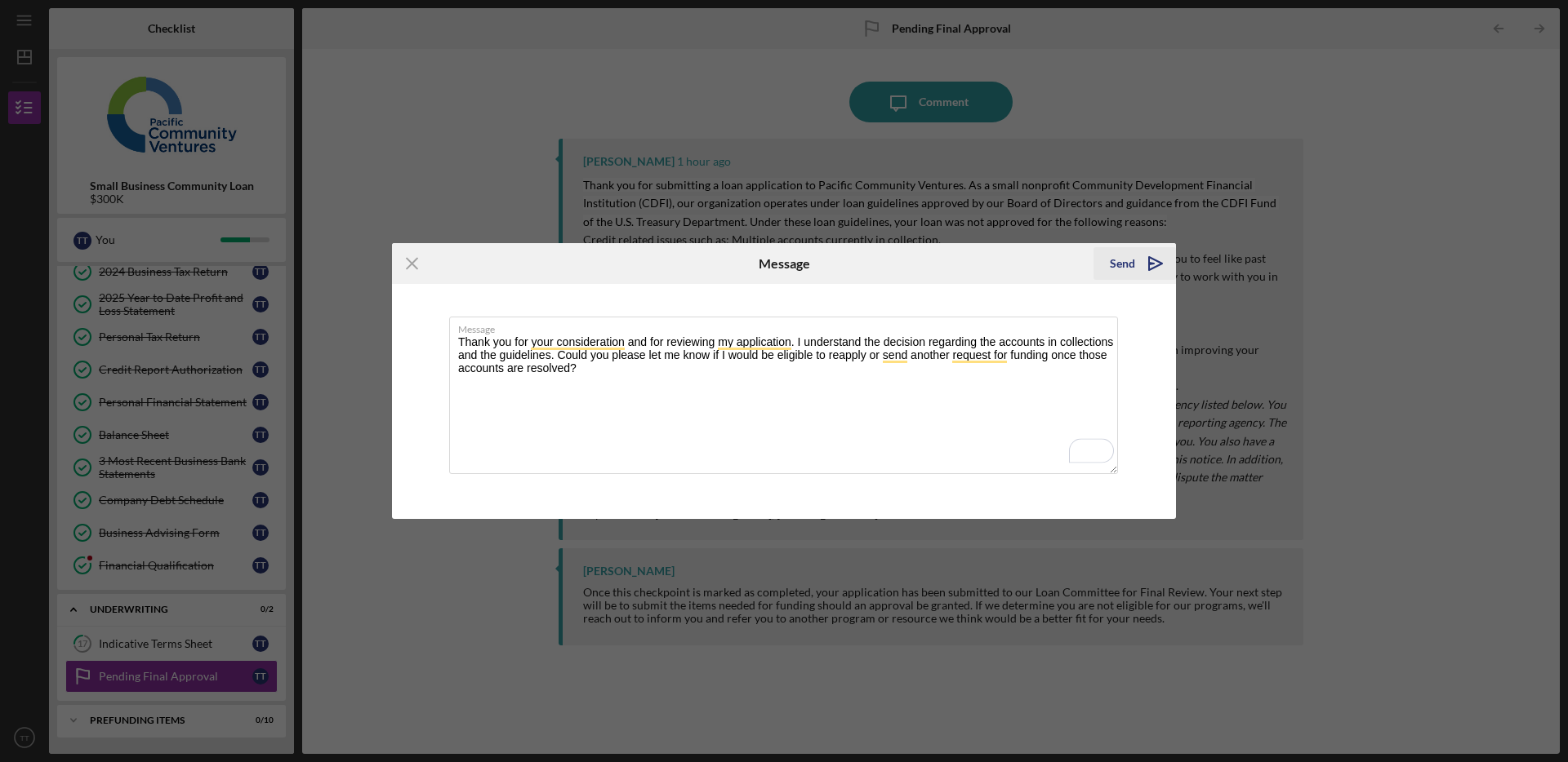
click at [1147, 263] on icon "Icon/icon-invite-send" at bounding box center [1155, 264] width 41 height 41
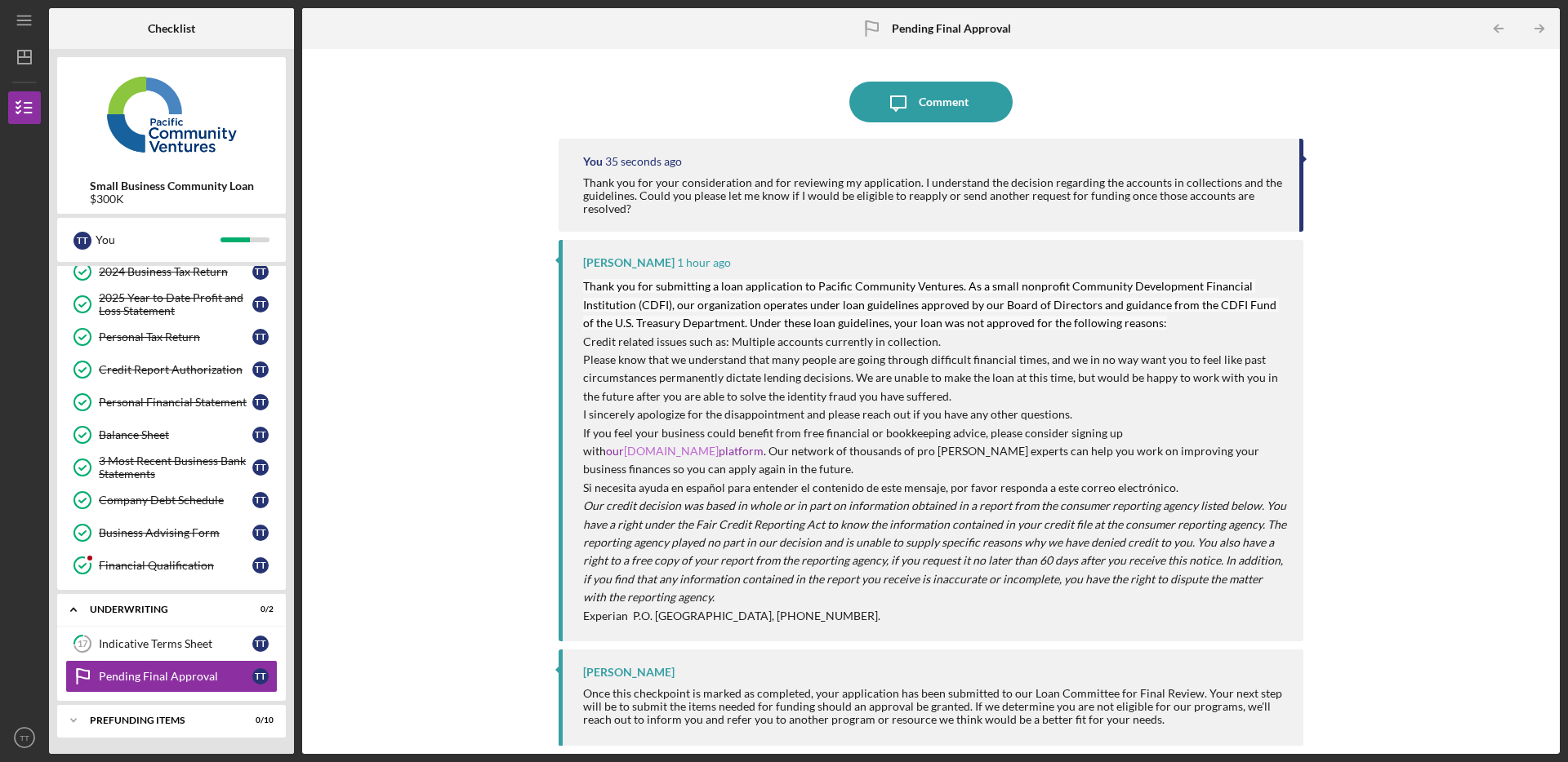
click at [719, 444] on link "[DOMAIN_NAME]" at bounding box center [671, 451] width 95 height 14
